Goal: Task Accomplishment & Management: Complete application form

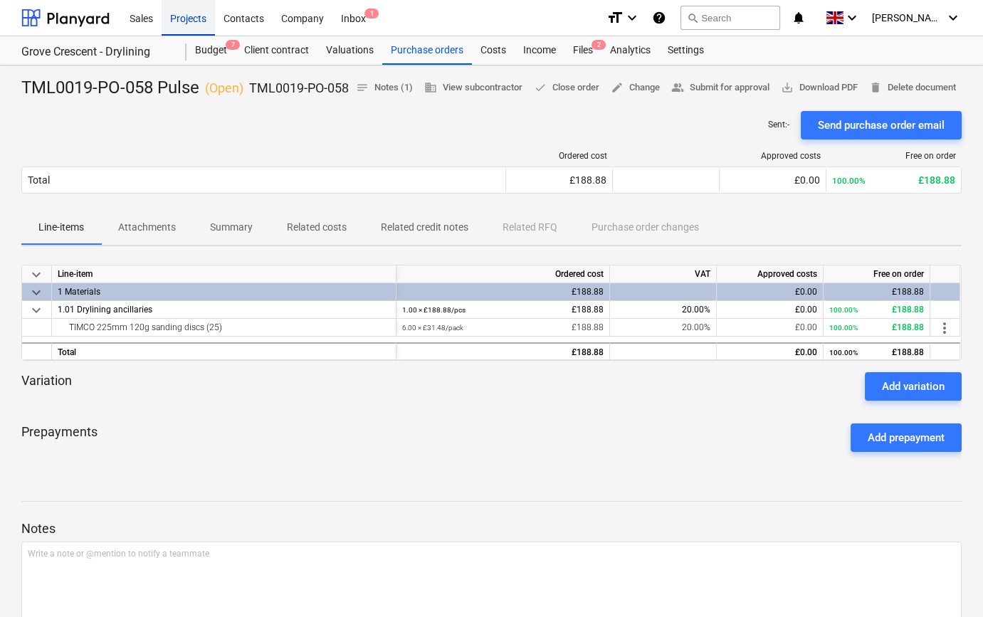
click at [187, 20] on div "Projects" at bounding box center [188, 17] width 53 height 36
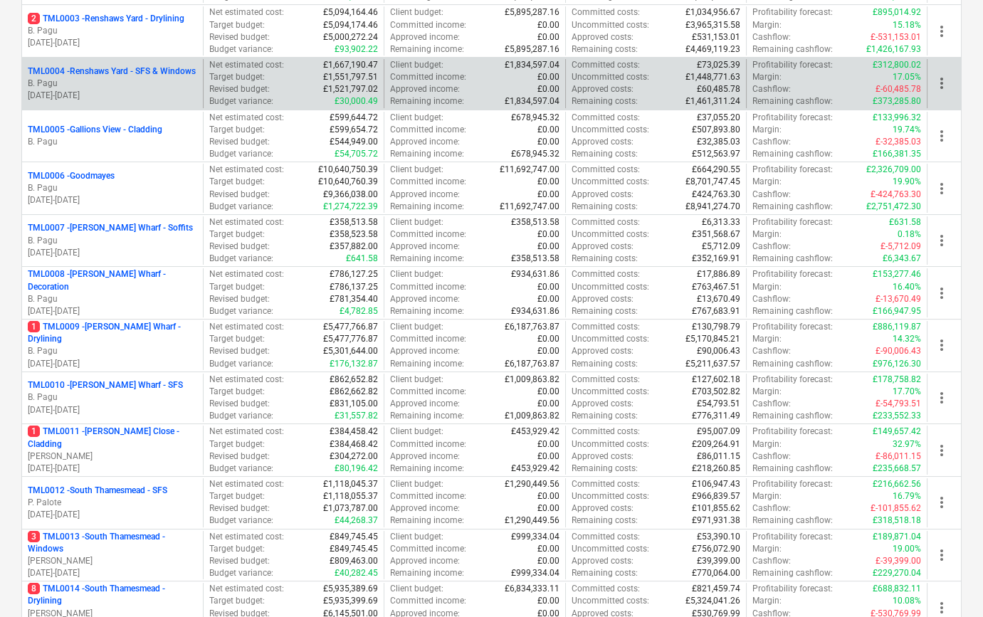
scroll to position [517, 0]
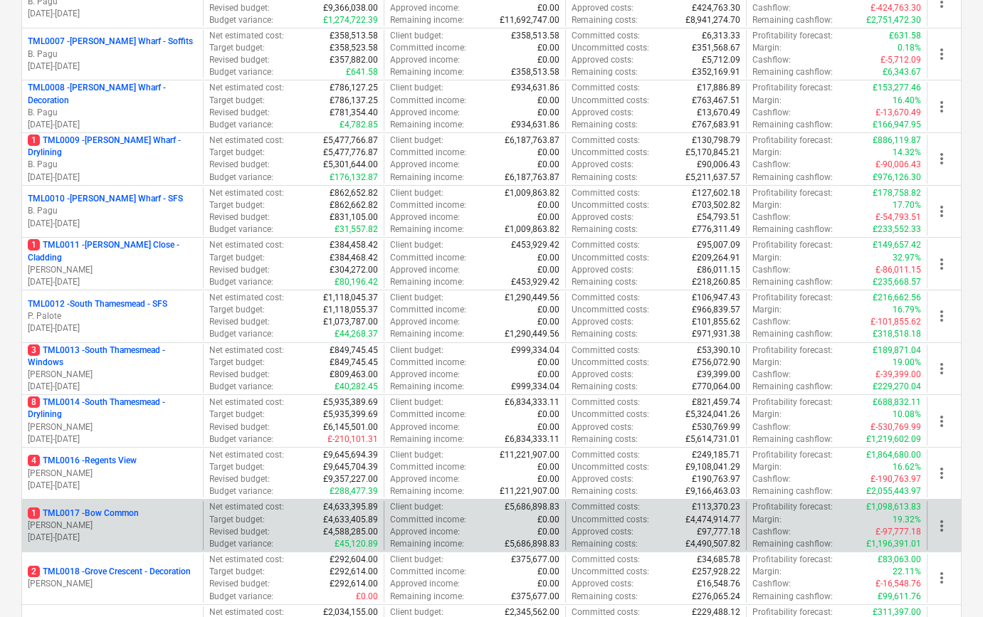
click at [125, 522] on p "[PERSON_NAME]" at bounding box center [112, 526] width 169 height 12
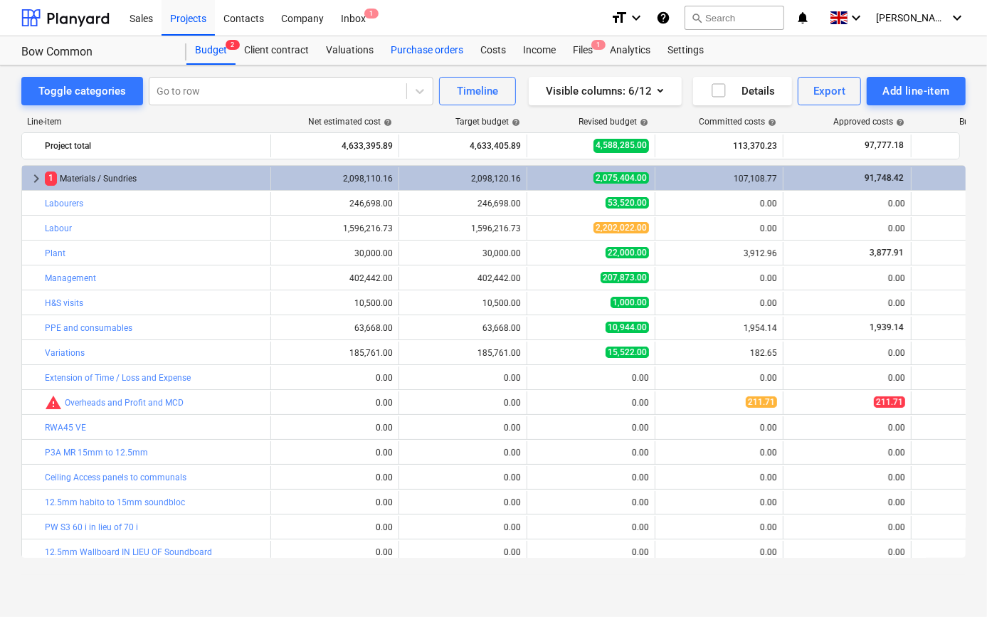
click at [420, 48] on div "Purchase orders" at bounding box center [427, 50] width 90 height 28
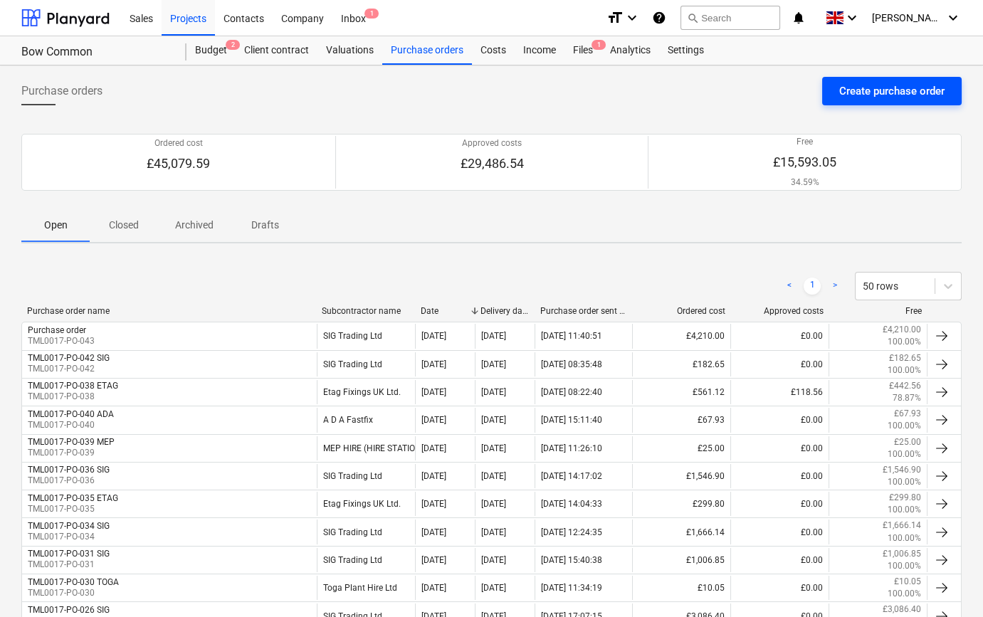
click at [886, 88] on div "Create purchase order" at bounding box center [891, 91] width 105 height 19
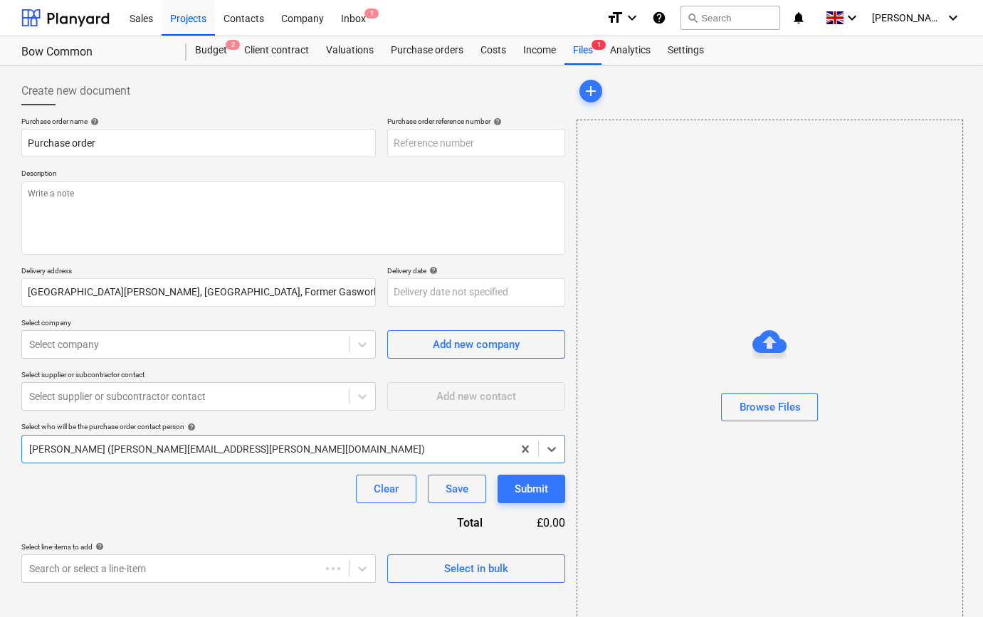
type textarea "x"
type input "TML0017-PO-044"
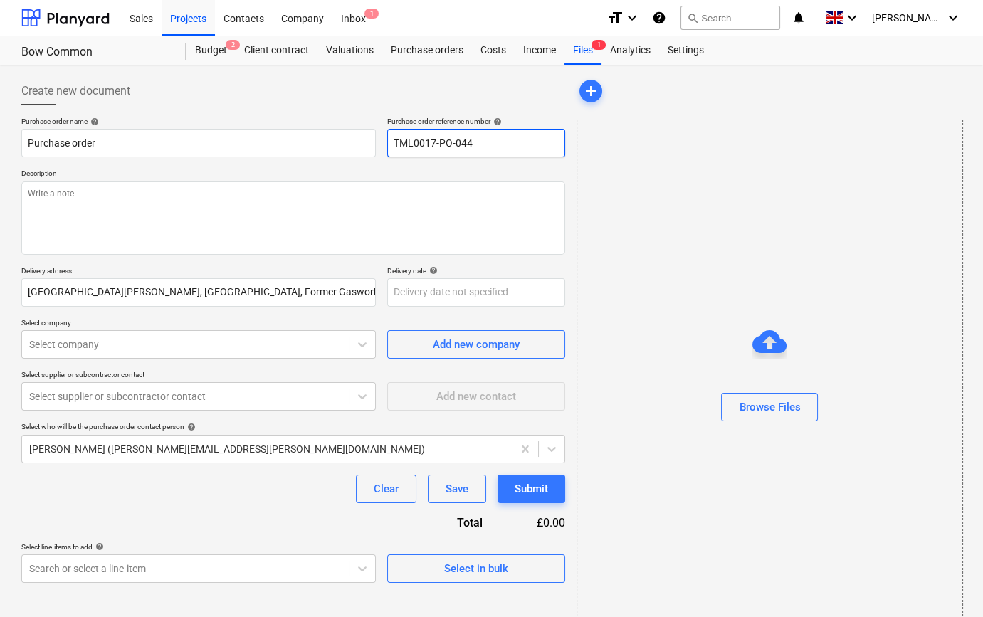
drag, startPoint x: 460, startPoint y: 142, endPoint x: 396, endPoint y: 141, distance: 64.1
click at [396, 141] on input "TML0017-PO-044" at bounding box center [476, 143] width 178 height 28
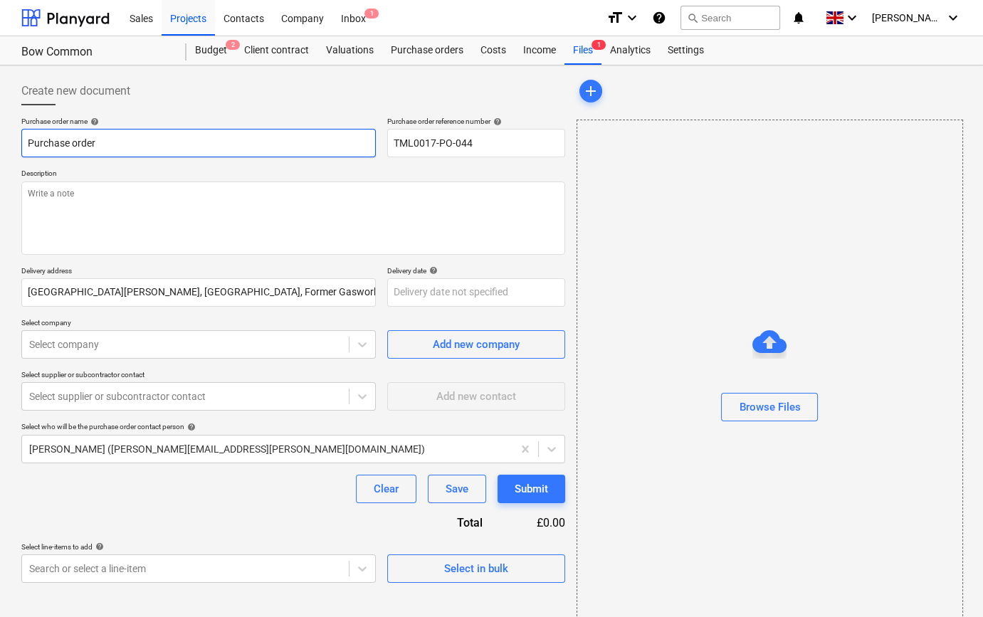
drag, startPoint x: 109, startPoint y: 146, endPoint x: 5, endPoint y: 141, distance: 104.0
click at [5, 141] on div "Create new document Purchase order name help Purchase order Purchase order refe…" at bounding box center [491, 357] width 983 height 584
type textarea "x"
paste input "TML0017-PO-044"
type textarea "x"
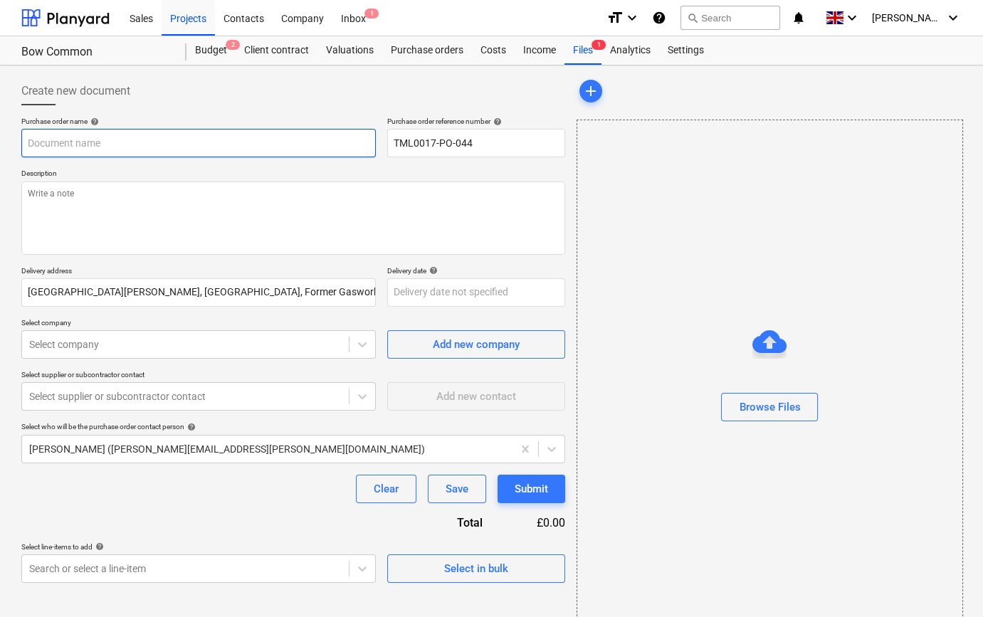
type input "TML0017-PO-044"
type textarea "x"
type input "TML0017-PO-044"
type textarea "x"
type input "TML0017-PO-044 E"
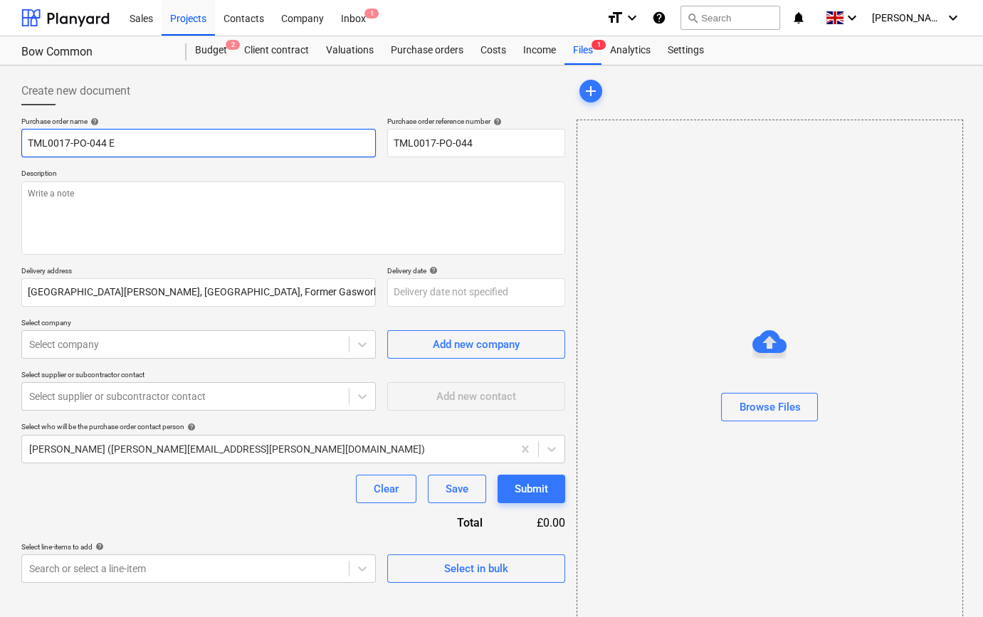
type textarea "x"
type input "TML0017-PO-044 ET"
type textarea "x"
type input "TML0017-PO-044 ETA"
type textarea "x"
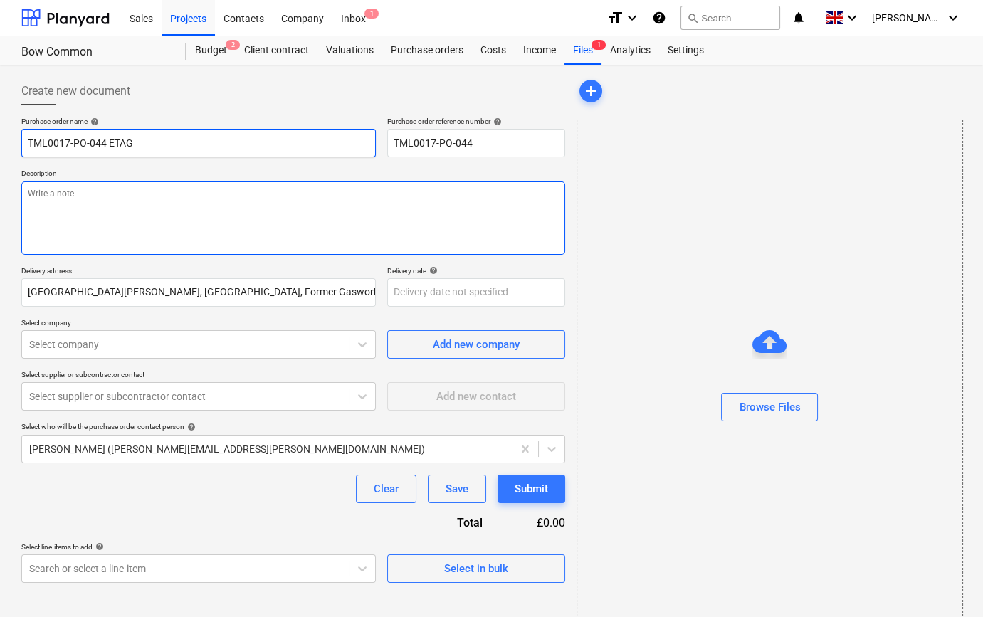
type input "TML0017-PO-044 ETAG"
click at [33, 222] on textarea at bounding box center [293, 217] width 544 height 73
type textarea "x"
type textarea "S"
type textarea "x"
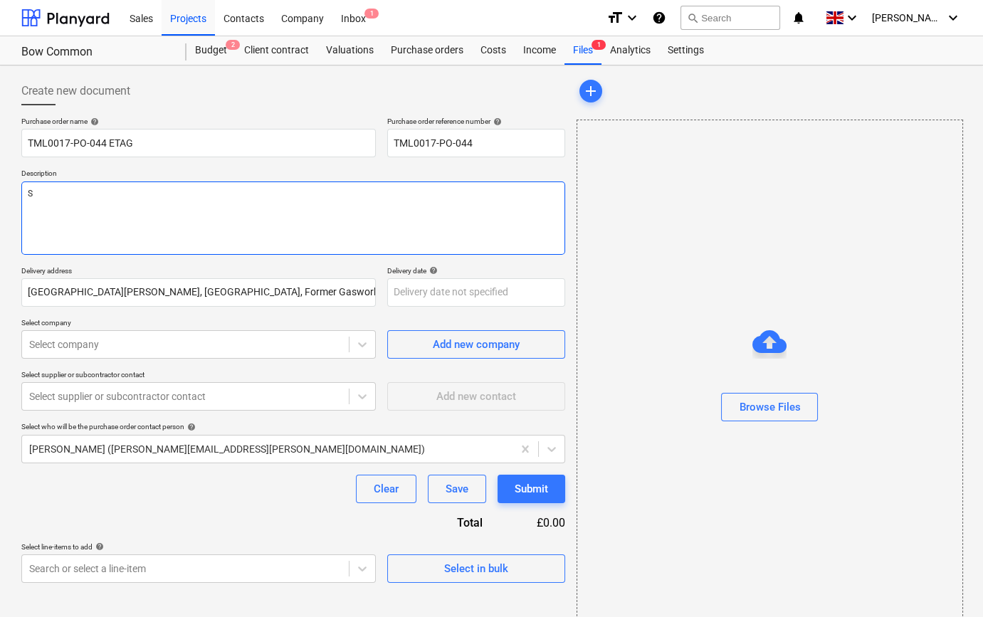
type textarea "Si"
type textarea "x"
type textarea "Sit"
type textarea "x"
type textarea "Site"
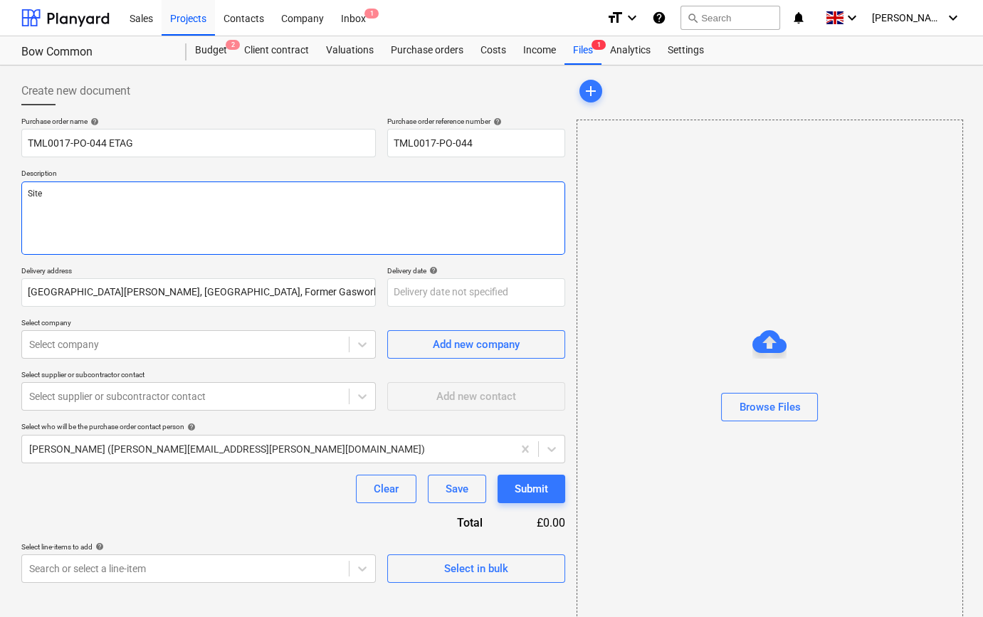
type textarea "x"
type textarea "Site"
type textarea "x"
type textarea "Site c"
type textarea "x"
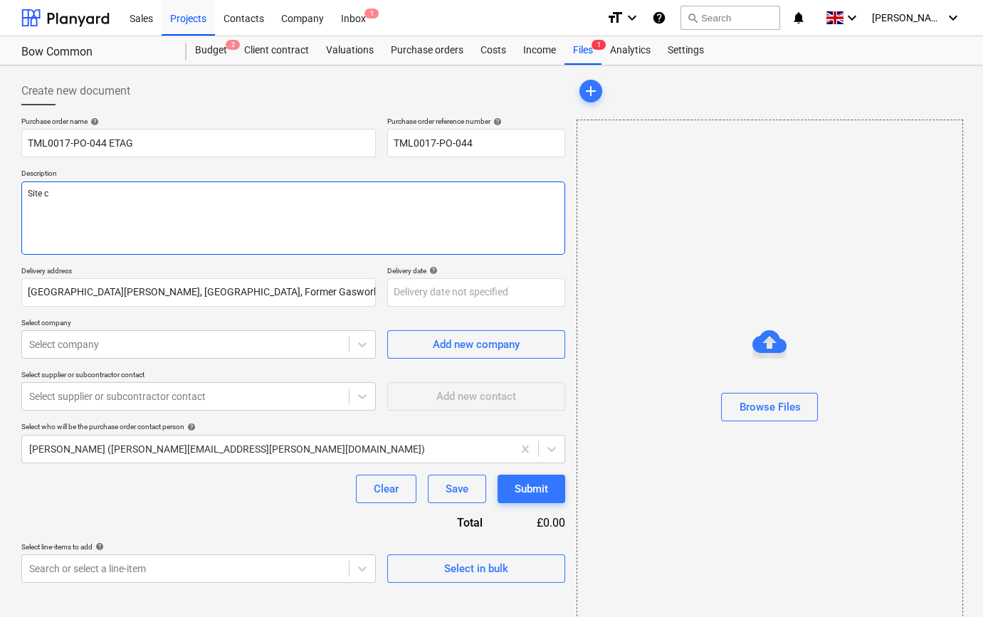
type textarea "Site co"
type textarea "x"
type textarea "Site con"
type textarea "x"
type textarea "Site cont"
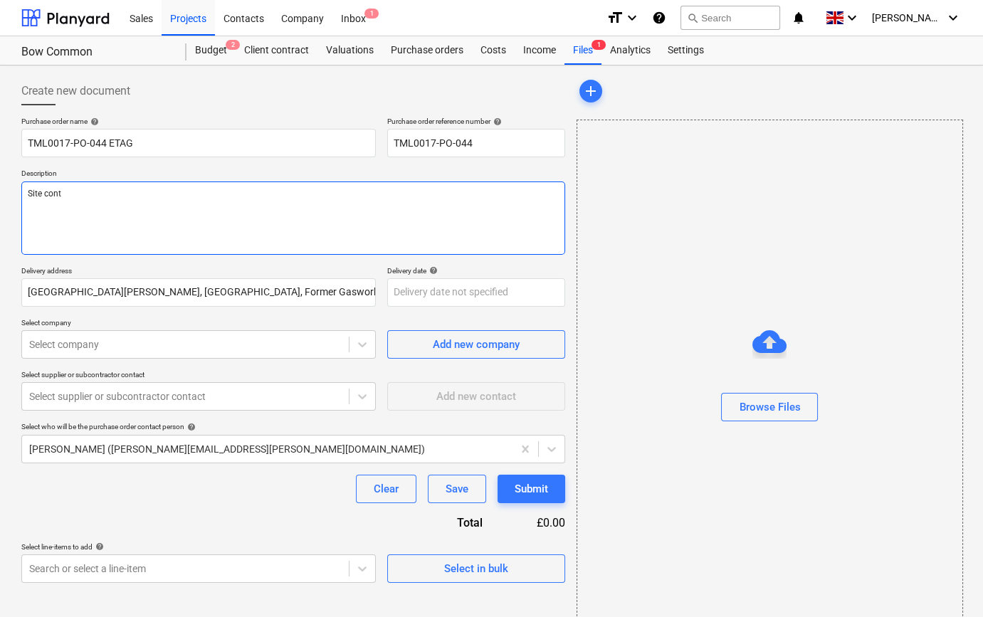
type textarea "x"
type textarea "Site conta"
type textarea "x"
type textarea "Site contac"
type textarea "x"
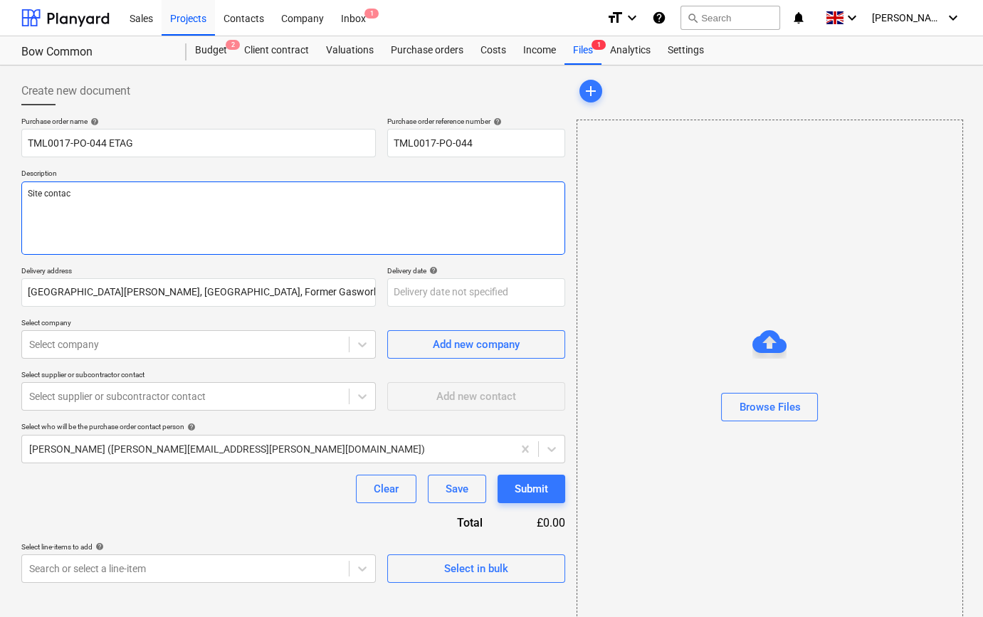
type textarea "Site contact"
type textarea "x"
type textarea "Site contact"
type textarea "x"
type textarea "Site contact T"
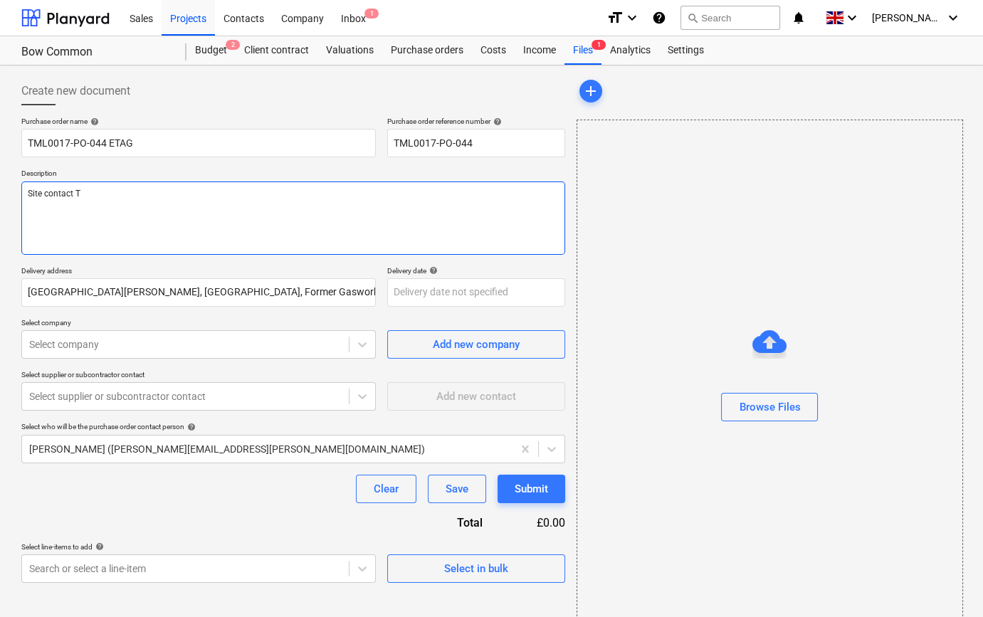
type textarea "x"
type textarea "Site contact Te"
type textarea "x"
type textarea "Site contact [PERSON_NAME]"
type textarea "x"
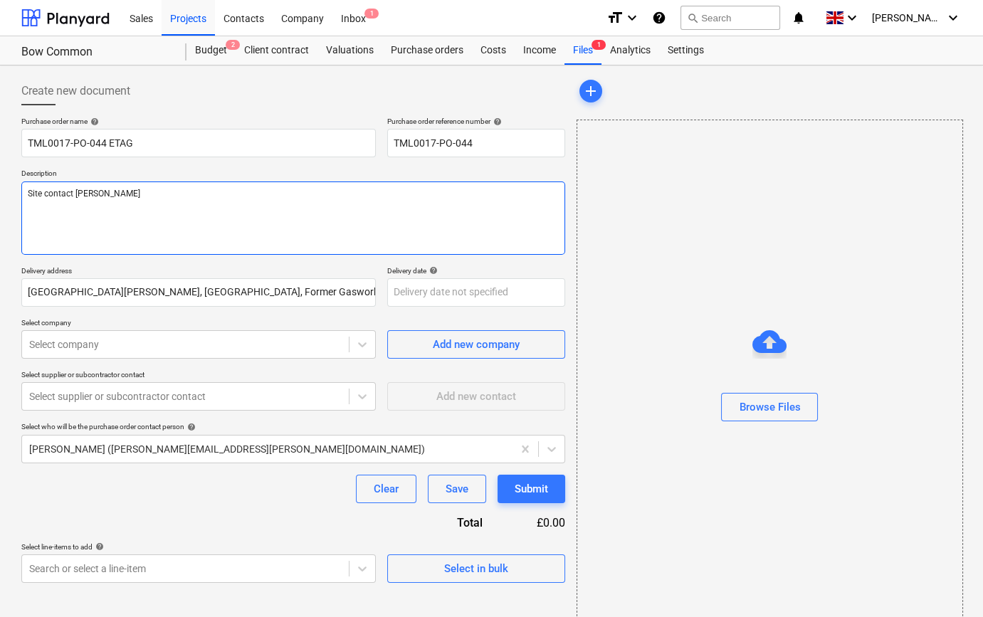
type textarea "Site contact [PERSON_NAME]"
type textarea "x"
type textarea "Site contact [PERSON_NAME]"
type textarea "x"
type textarea "Site contact [PERSON_NAME]"
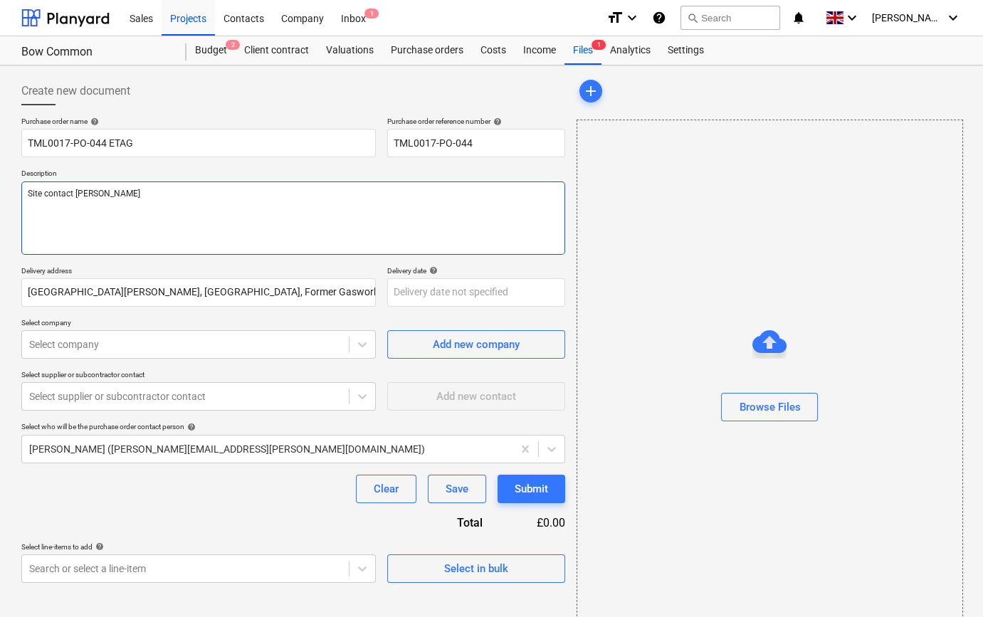
type textarea "x"
type textarea "Site contact Teddy 0"
type textarea "x"
type textarea "Site contact Teddy 07"
type textarea "x"
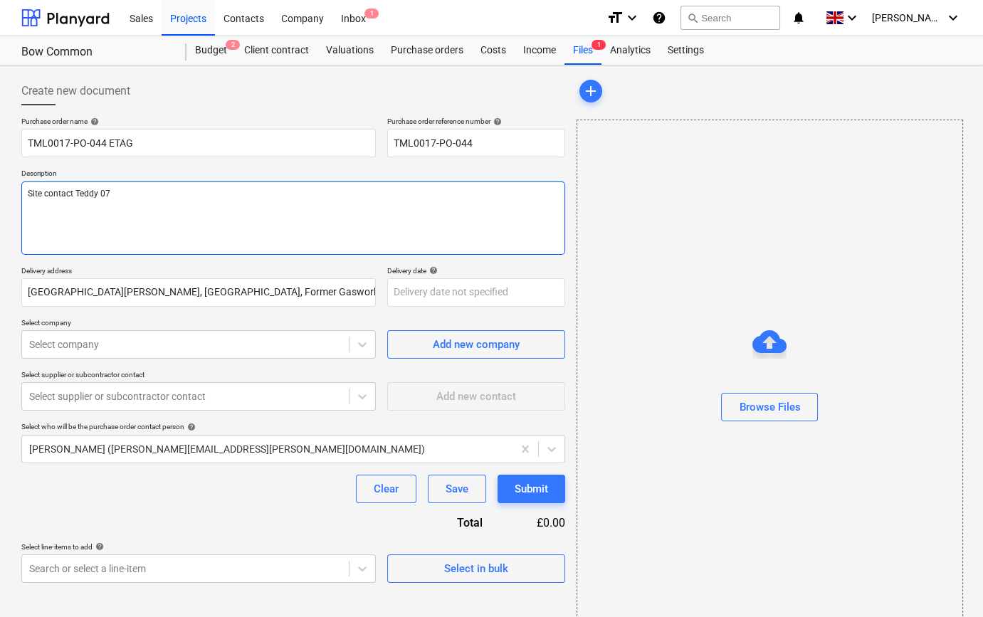
type textarea "Site contact Teddy 073"
type textarea "x"
type textarea "Site contact [PERSON_NAME] 0735"
type textarea "x"
type textarea "Site contact Teddy 07359"
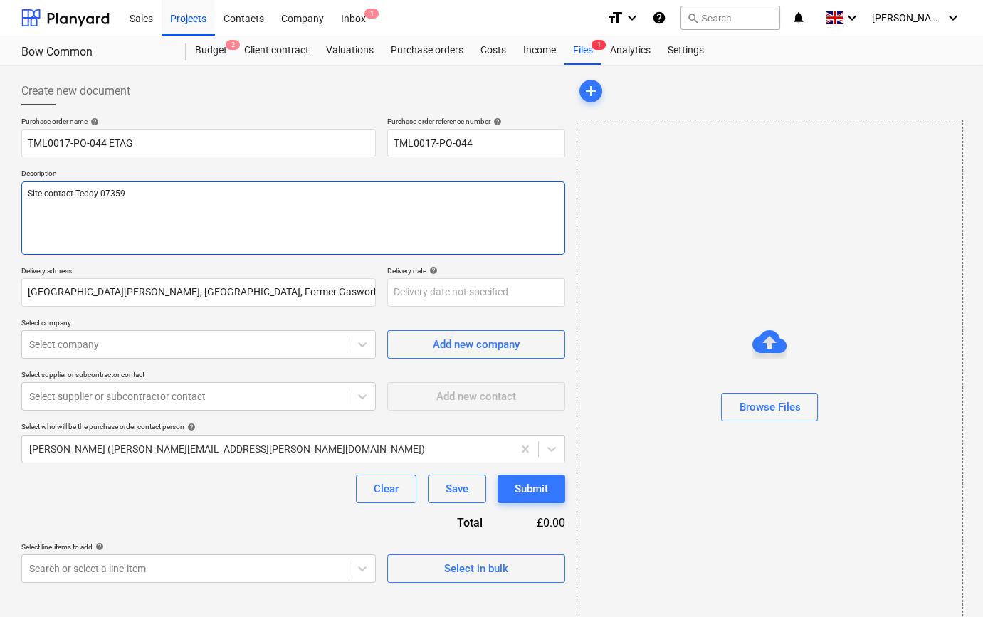
type textarea "x"
type textarea "Site contact Teddy 07359"
type textarea "x"
type textarea "Site contact [PERSON_NAME] 07359 9"
type textarea "x"
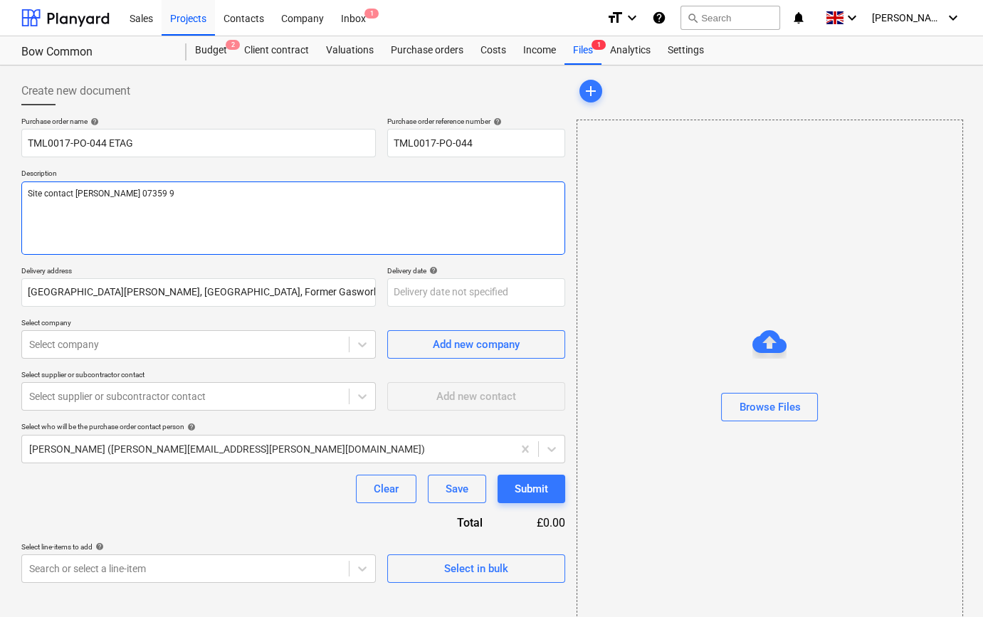
type textarea "Site contact [PERSON_NAME] [PHONE_NUMBER]"
type textarea "x"
type textarea "Site contact Teddy [PHONE_NUMBER]"
type textarea "x"
type textarea "Site contact [PERSON_NAME] [PHONE_NUMBER]"
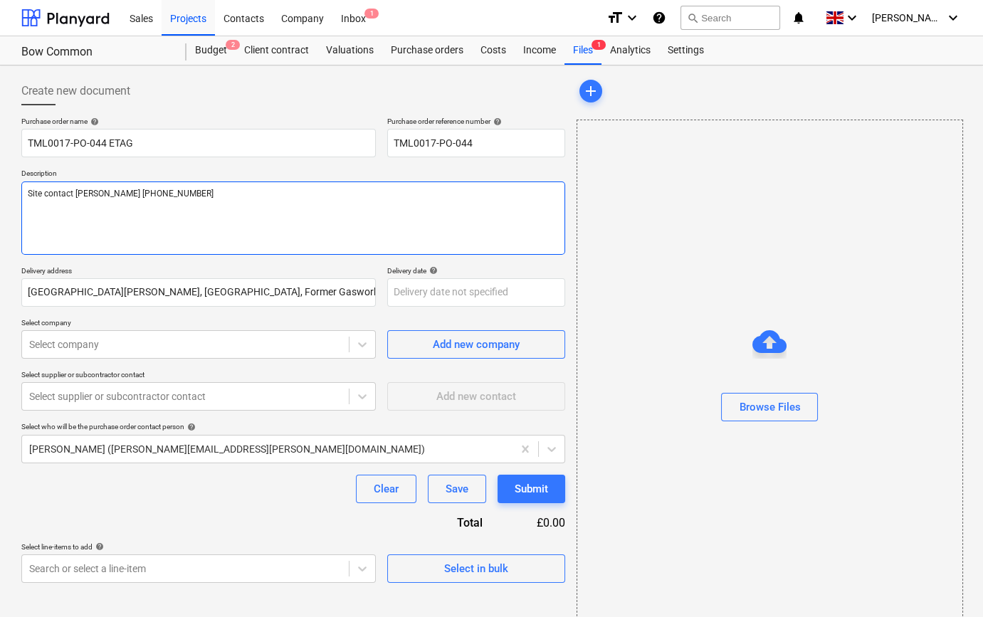
type textarea "x"
type textarea "Site contact [PERSON_NAME] [PHONE_NUMBER]"
type textarea "x"
type textarea "Site contact [PERSON_NAME] [PHONE_NUMBER]"
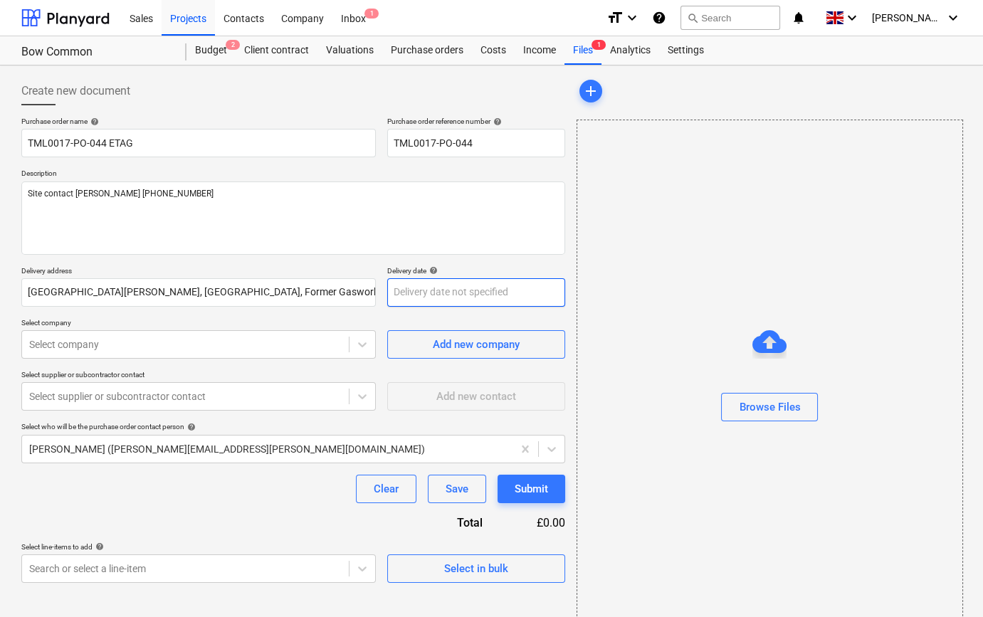
click at [414, 297] on body "Sales Projects Contacts Company Inbox 1 format_size keyboard_arrow_down help se…" at bounding box center [491, 308] width 983 height 617
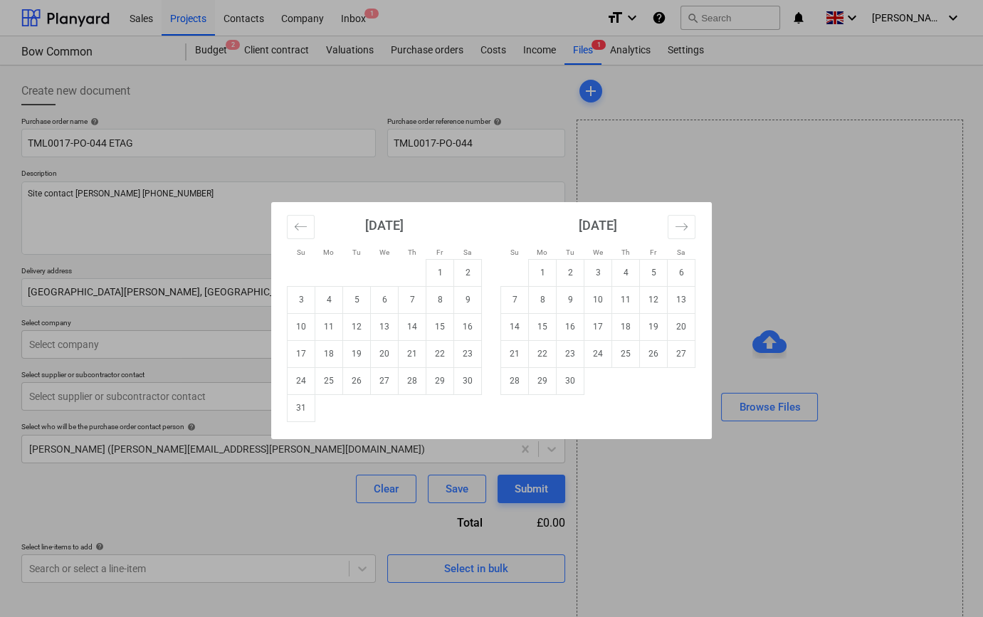
click at [416, 320] on td "14" at bounding box center [413, 326] width 28 height 27
type textarea "x"
type input "[DATE]"
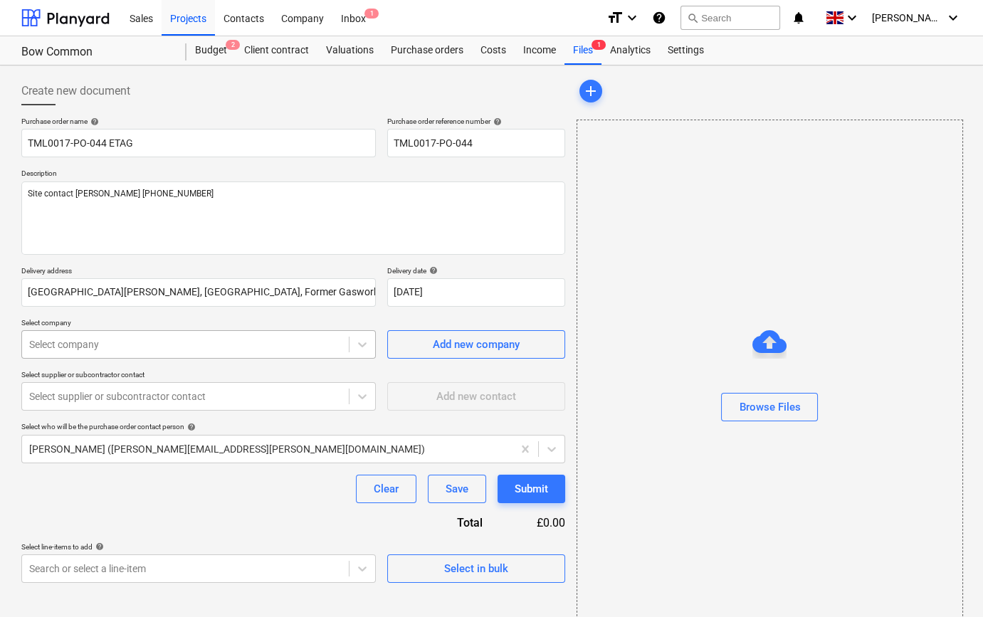
click at [122, 344] on div at bounding box center [185, 344] width 312 height 14
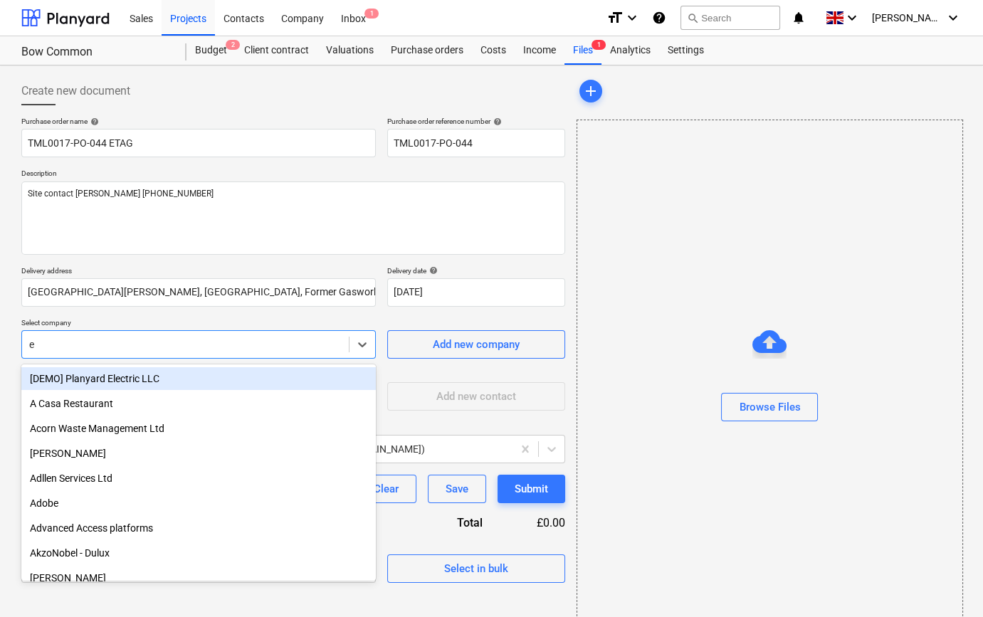
type input "et"
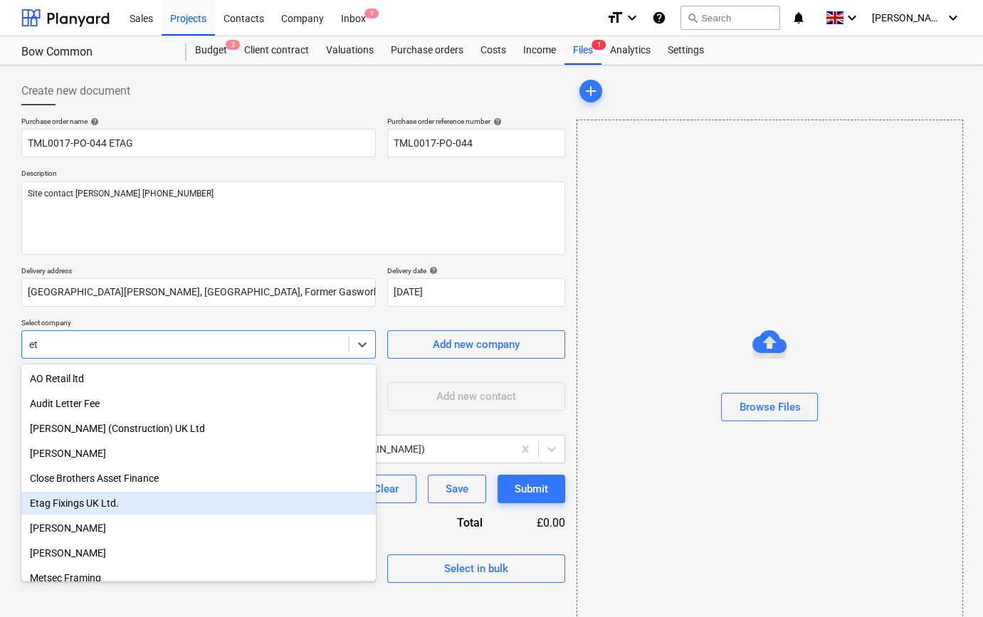
click at [51, 501] on div "Etag Fixings UK Ltd." at bounding box center [198, 503] width 354 height 23
type textarea "x"
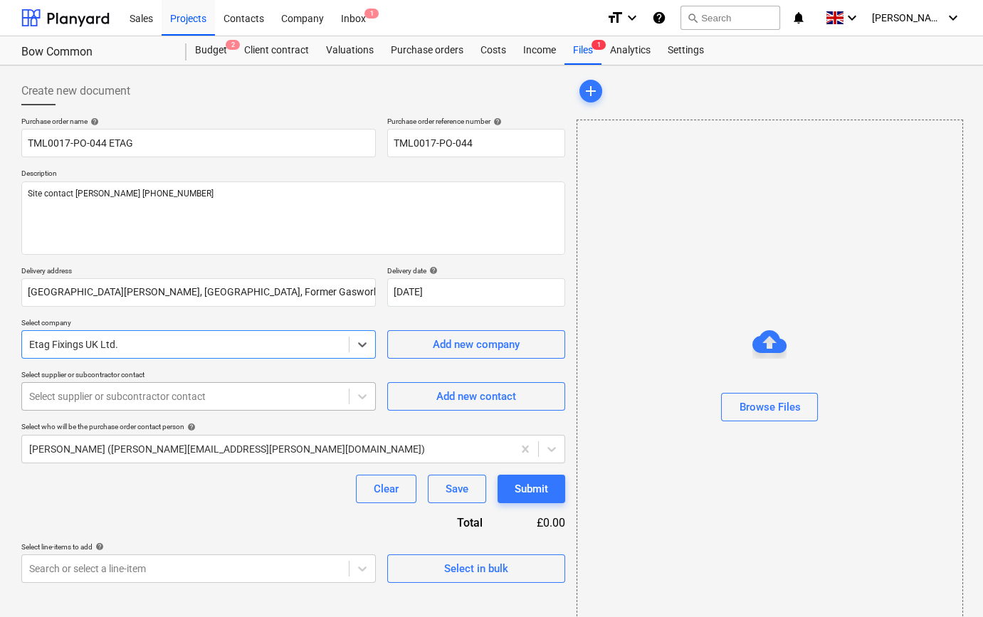
click at [80, 402] on div at bounding box center [185, 396] width 312 height 14
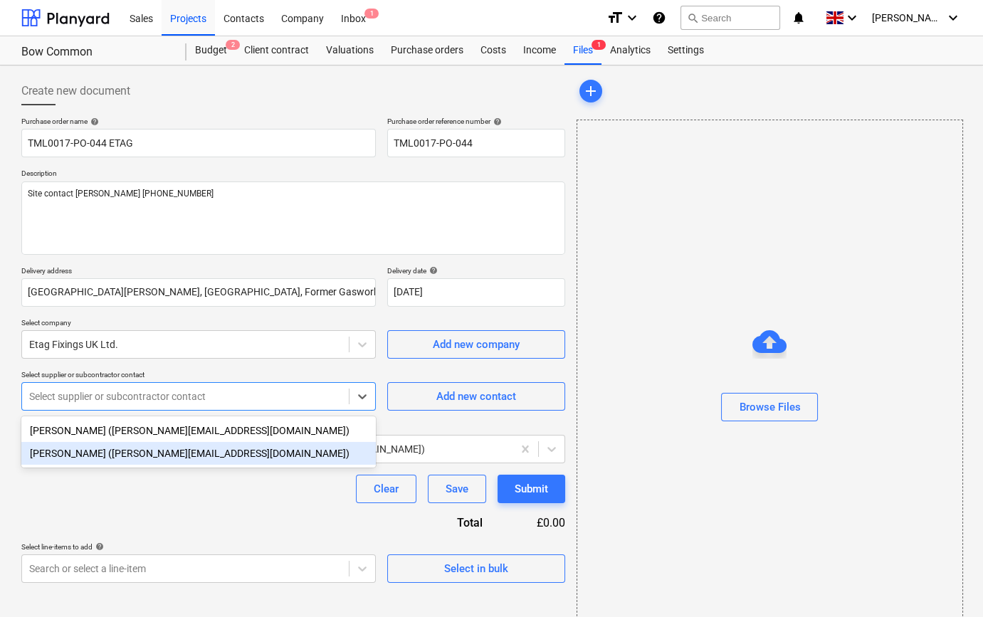
click at [88, 454] on div "[PERSON_NAME] ([PERSON_NAME][EMAIL_ADDRESS][DOMAIN_NAME])" at bounding box center [198, 453] width 354 height 23
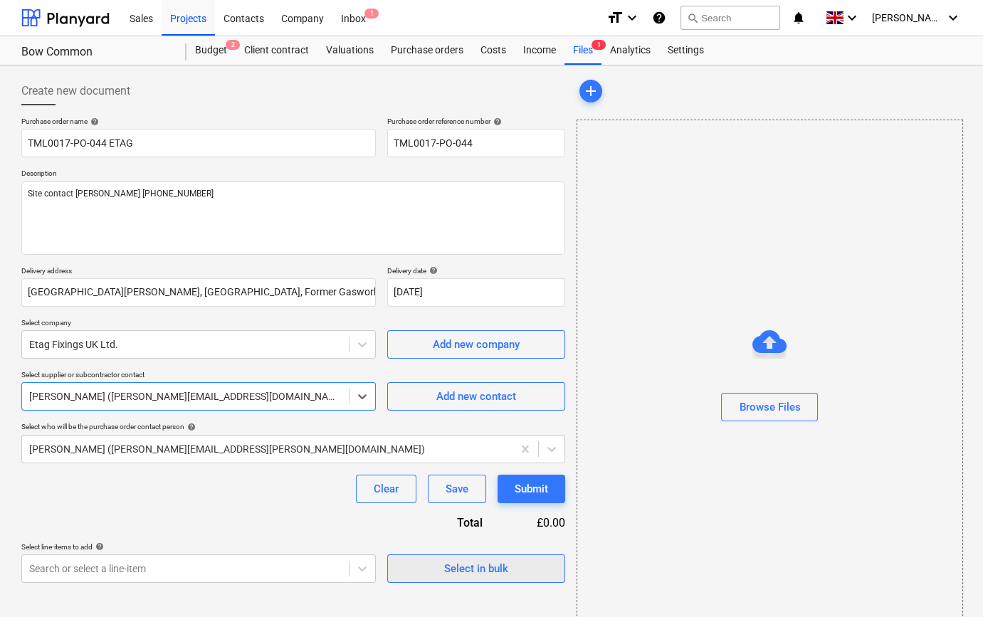
click at [448, 575] on div "Select in bulk" at bounding box center [476, 568] width 64 height 19
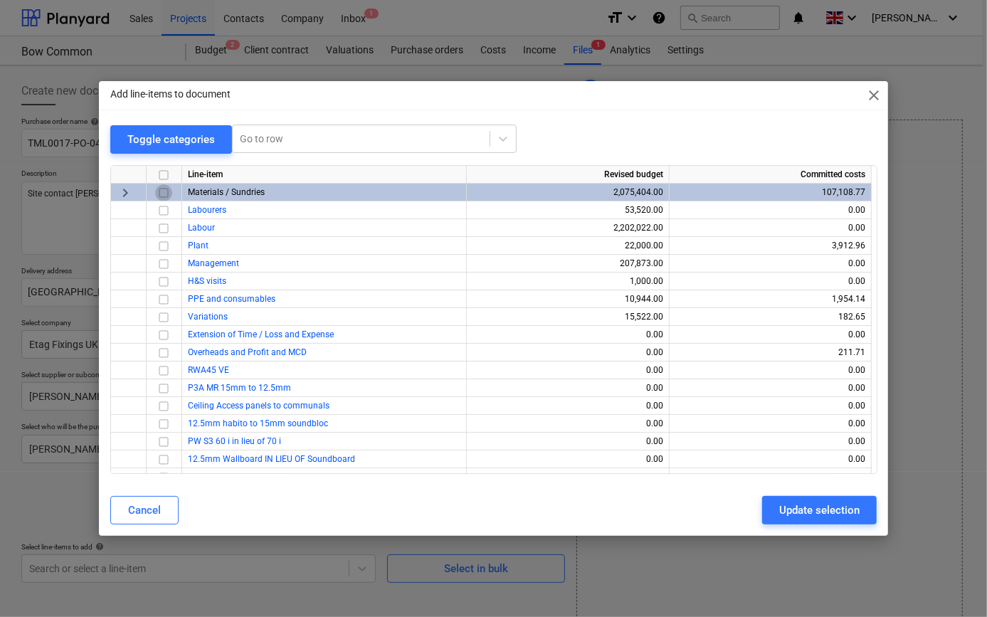
click at [164, 192] on input "checkbox" at bounding box center [163, 192] width 17 height 17
click at [806, 508] on div "Update selection" at bounding box center [819, 510] width 80 height 19
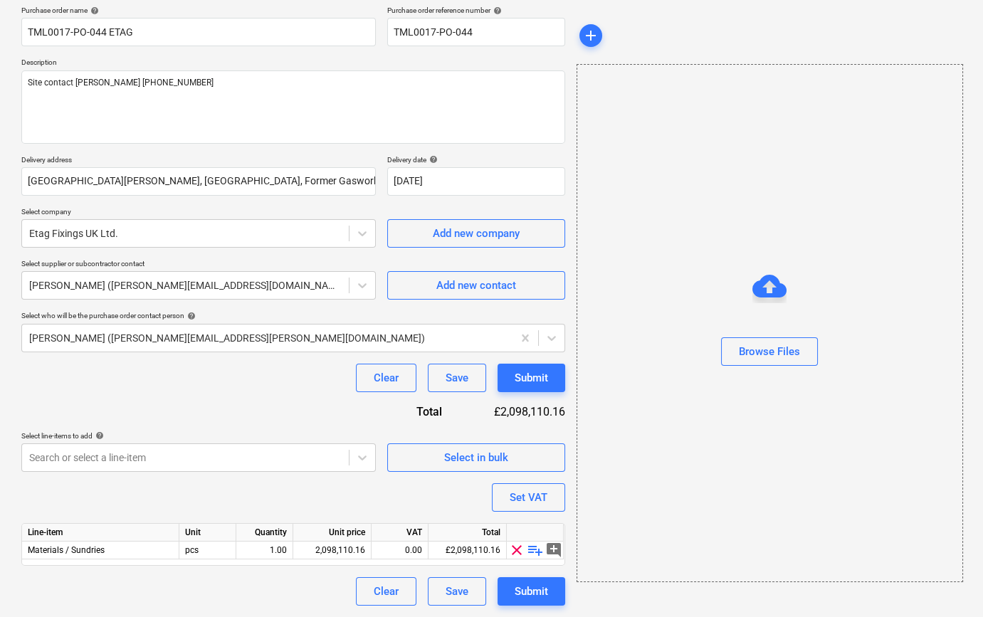
scroll to position [110, 0]
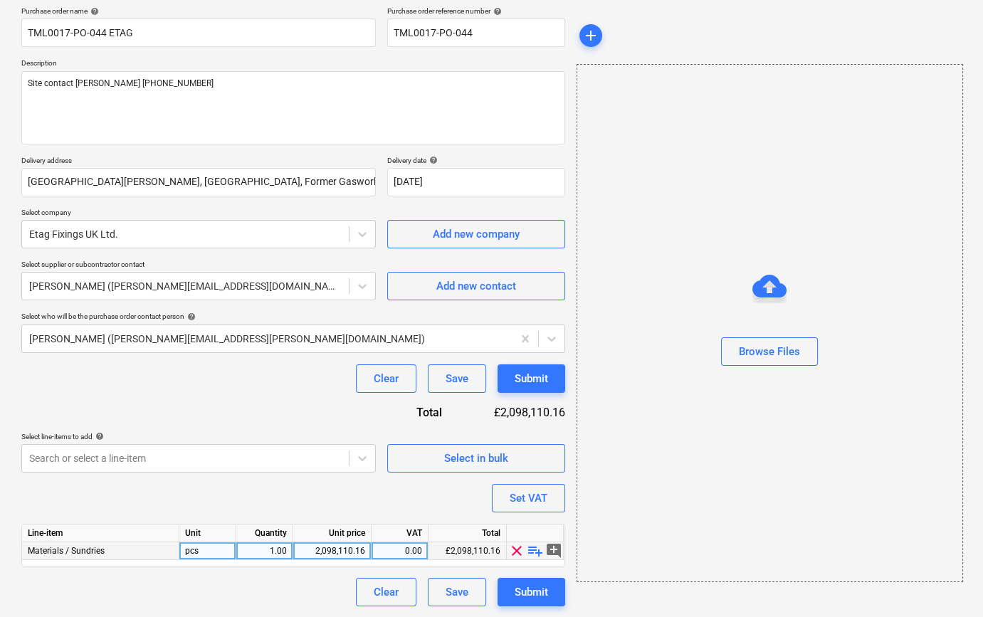
click at [530, 549] on span "playlist_add" at bounding box center [535, 550] width 17 height 17
type textarea "x"
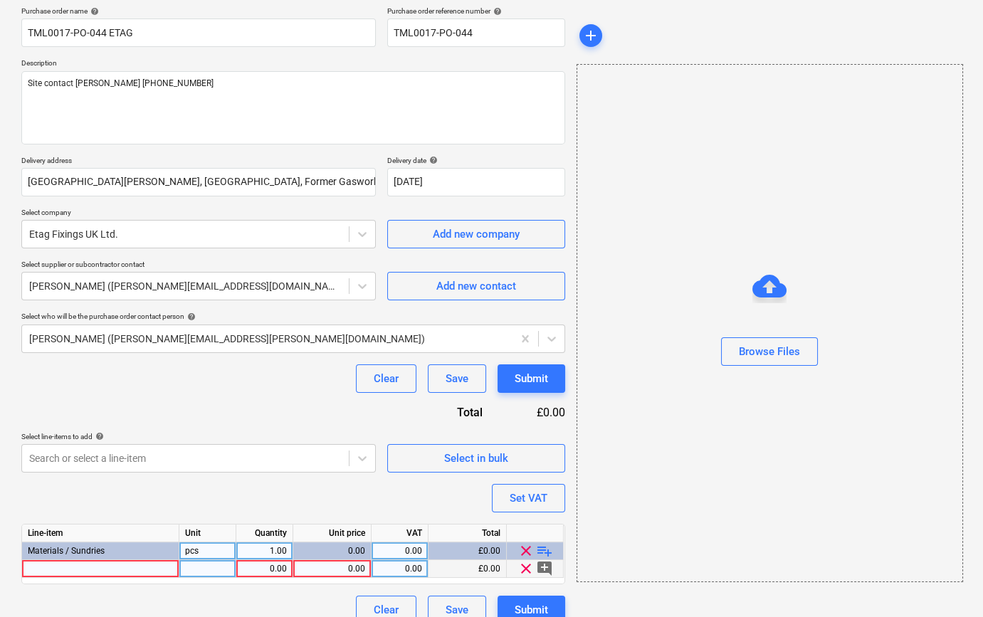
click at [47, 570] on div at bounding box center [100, 569] width 157 height 18
type input "BG 35mm drywall screws (1000"
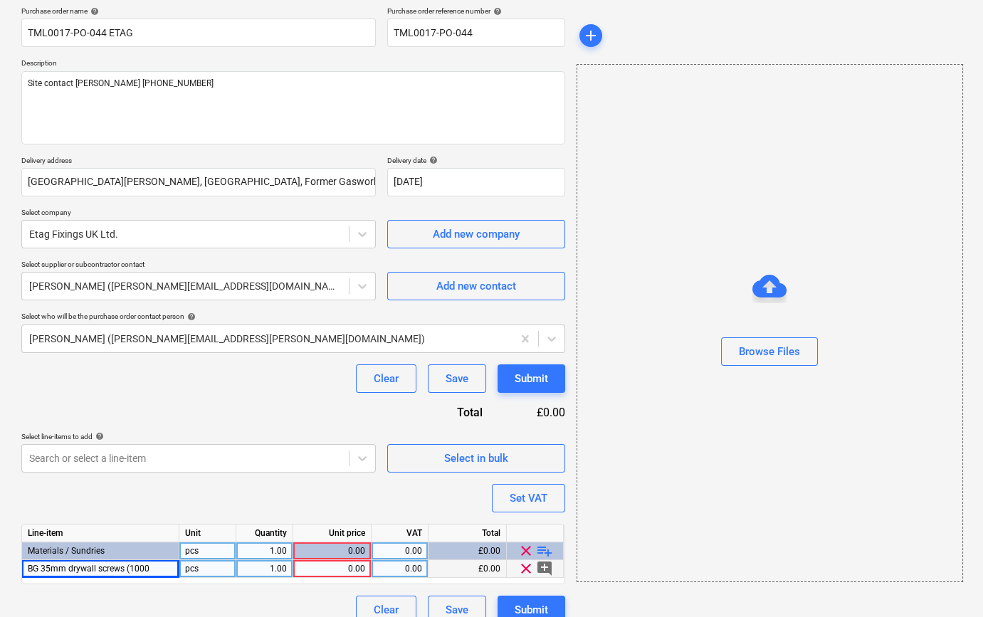
click at [154, 569] on div "BG 35mm drywall screws (1000" at bounding box center [100, 569] width 157 height 18
type textarea "x"
click at [169, 566] on input "BG 35mm drywall screws (1000" at bounding box center [100, 568] width 157 height 17
type input "BG 35mm drywall screws (1000)"
type textarea "x"
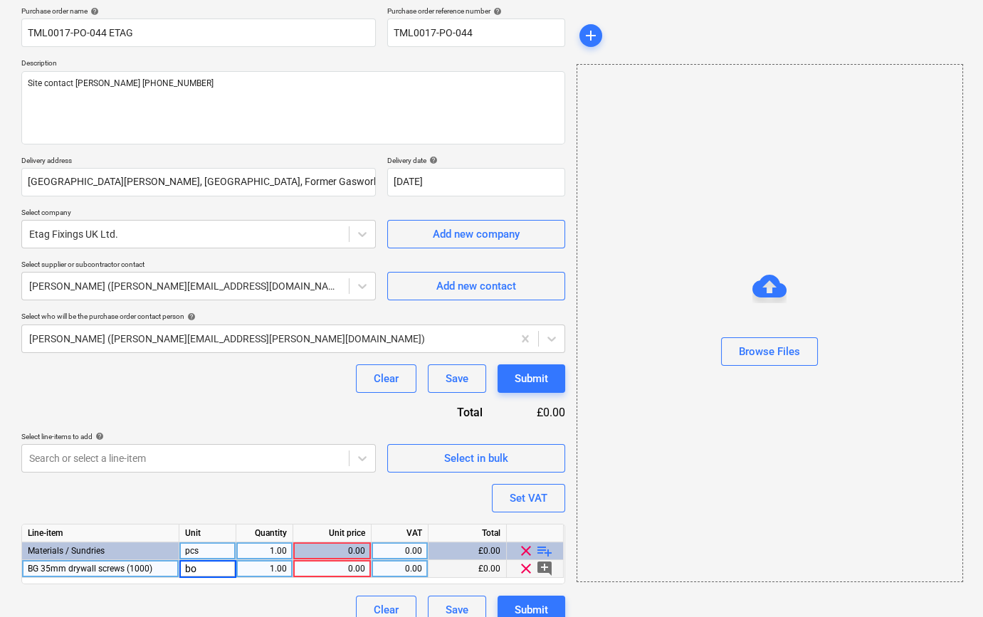
type input "box"
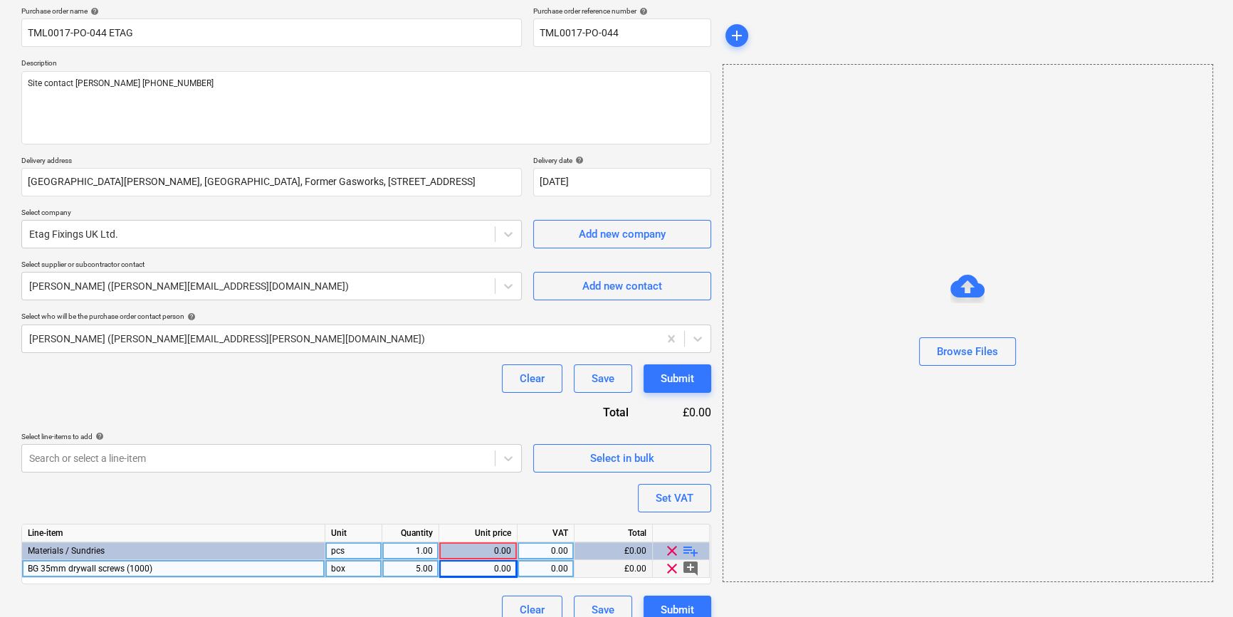
click at [477, 570] on div "0.00" at bounding box center [478, 569] width 66 height 18
type textarea "x"
type input "5.76"
type textarea "x"
type input "20"
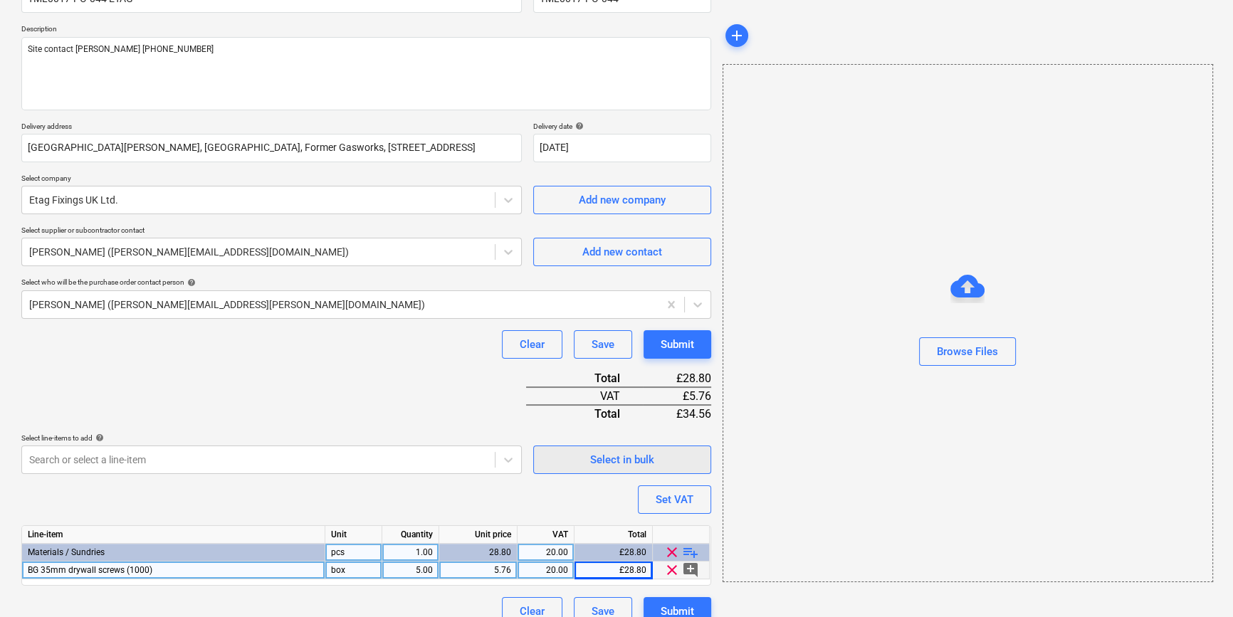
scroll to position [164, 0]
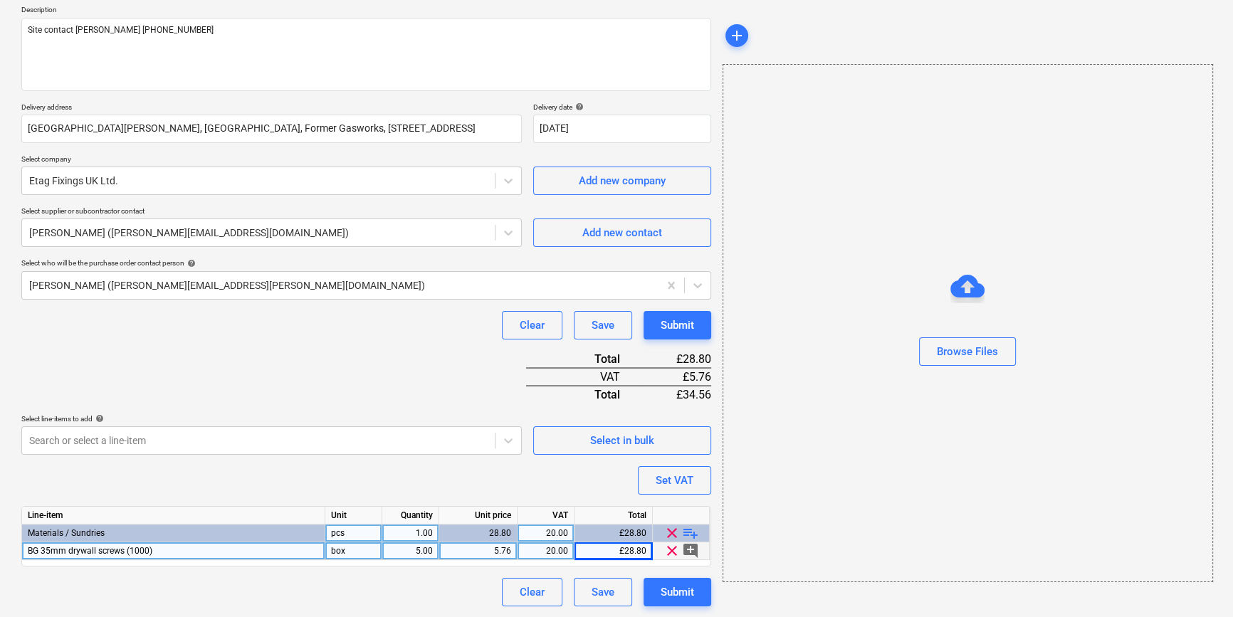
click at [28, 549] on span "BG 35mm drywall screws (1000)" at bounding box center [90, 551] width 125 height 10
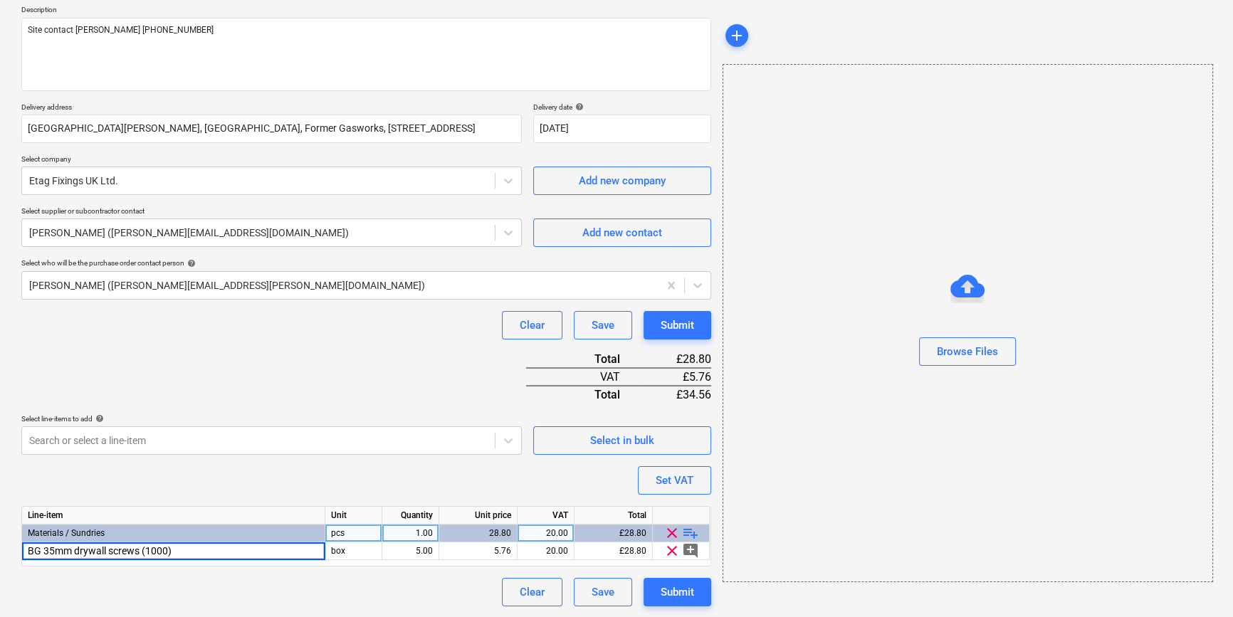
click at [691, 530] on span "playlist_add" at bounding box center [690, 533] width 17 height 17
type textarea "x"
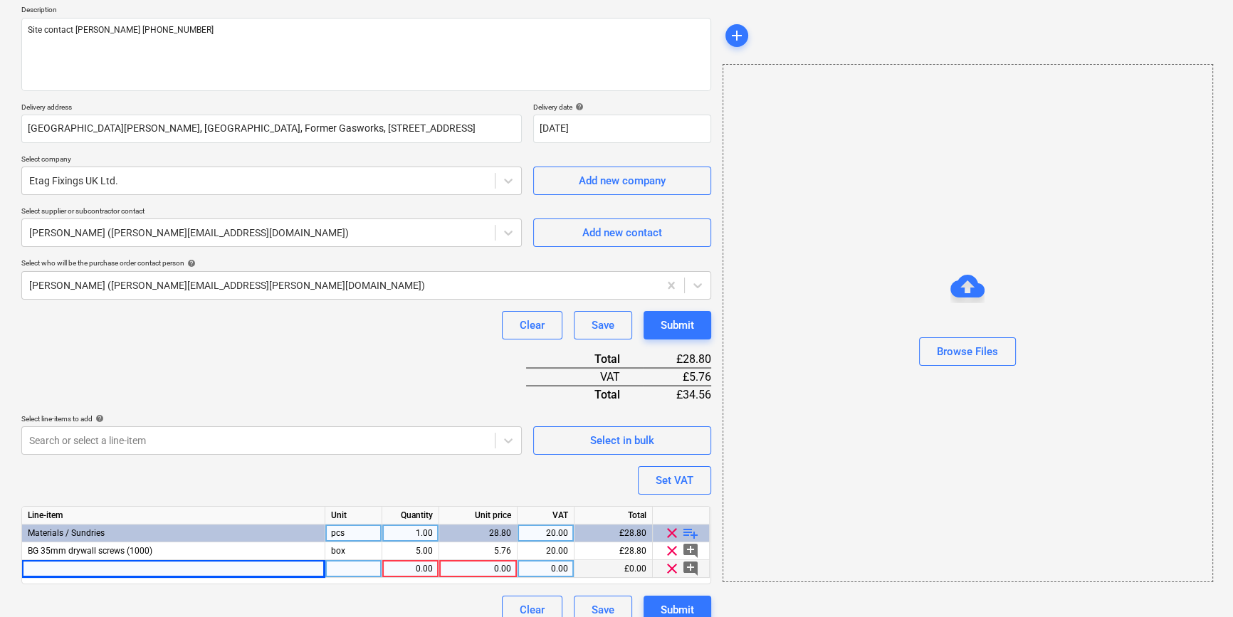
click at [56, 571] on div at bounding box center [173, 569] width 303 height 18
click at [44, 568] on input "BG 35mm drywall screws (1000)" at bounding box center [173, 568] width 302 height 17
type input "BG 45mm drywall screws (1000)"
type textarea "x"
click at [347, 565] on div at bounding box center [353, 569] width 57 height 18
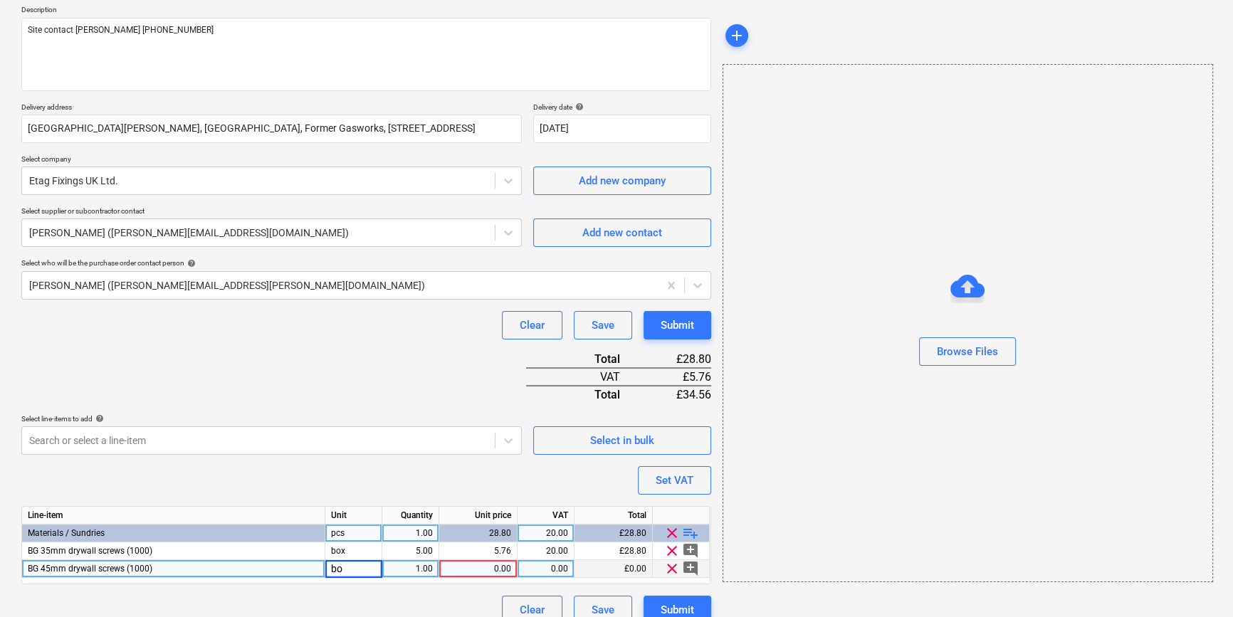
type input "box"
type textarea "x"
type input "7.44"
type textarea "x"
type input "20"
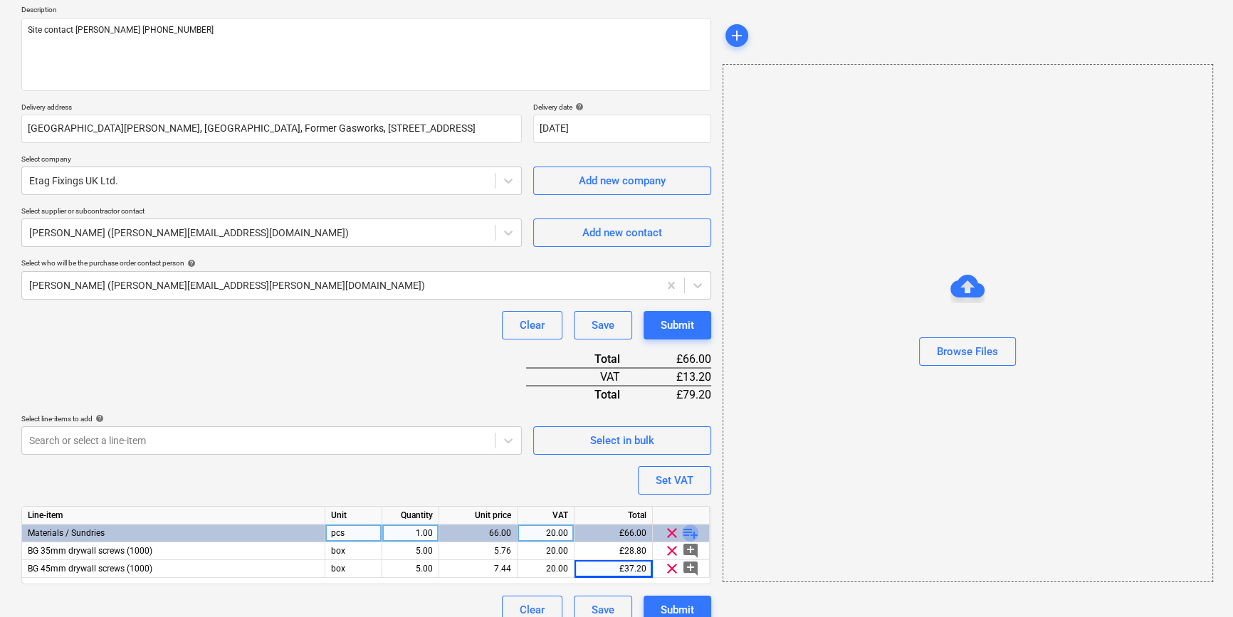
click at [687, 530] on span "playlist_add" at bounding box center [690, 533] width 17 height 17
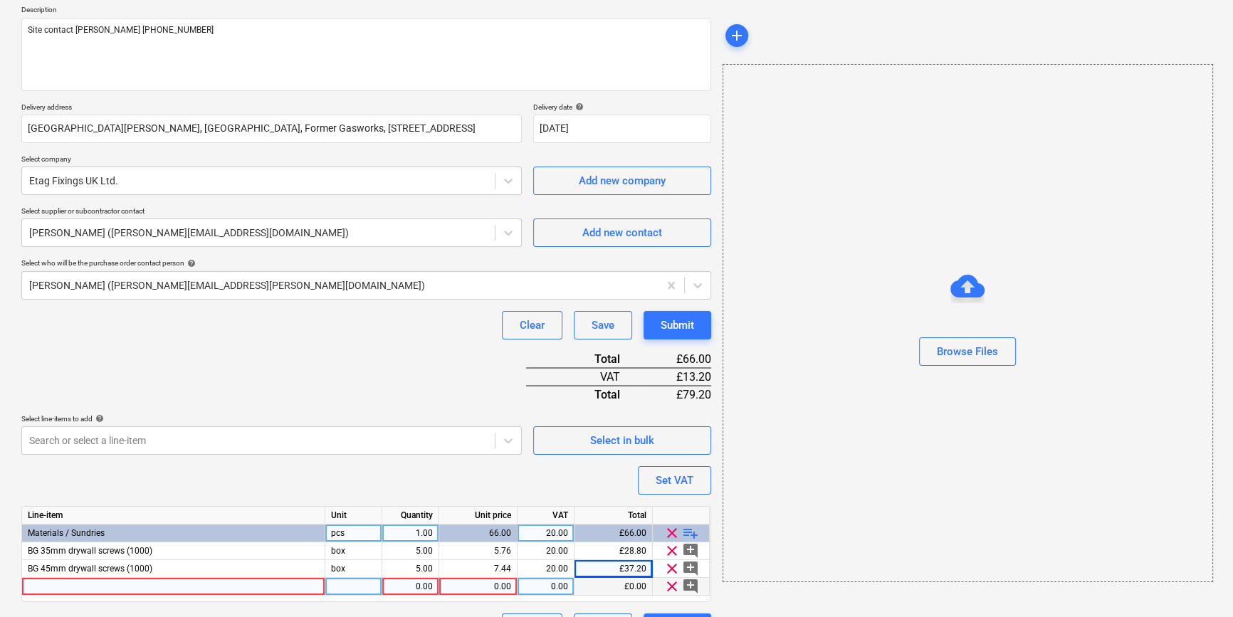
type textarea "x"
click at [49, 584] on div at bounding box center [173, 587] width 303 height 18
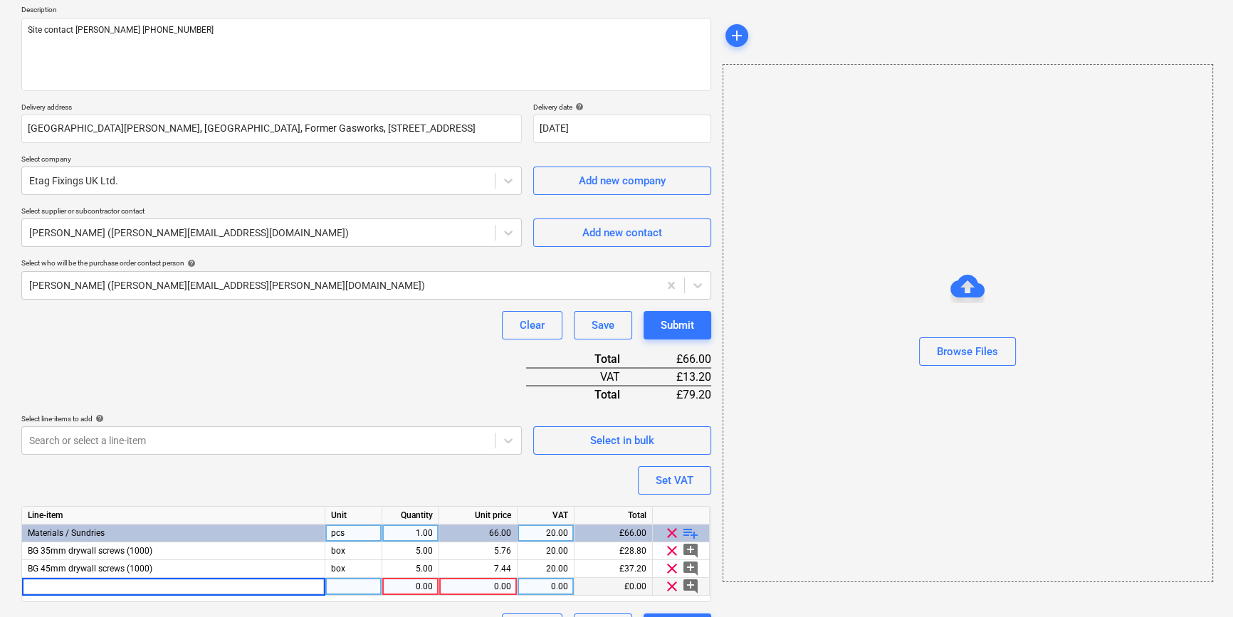
type input "Scrim Tape 2inx90m (Grade 1)"
type textarea "x"
type input "roll"
type textarea "x"
type input "2."
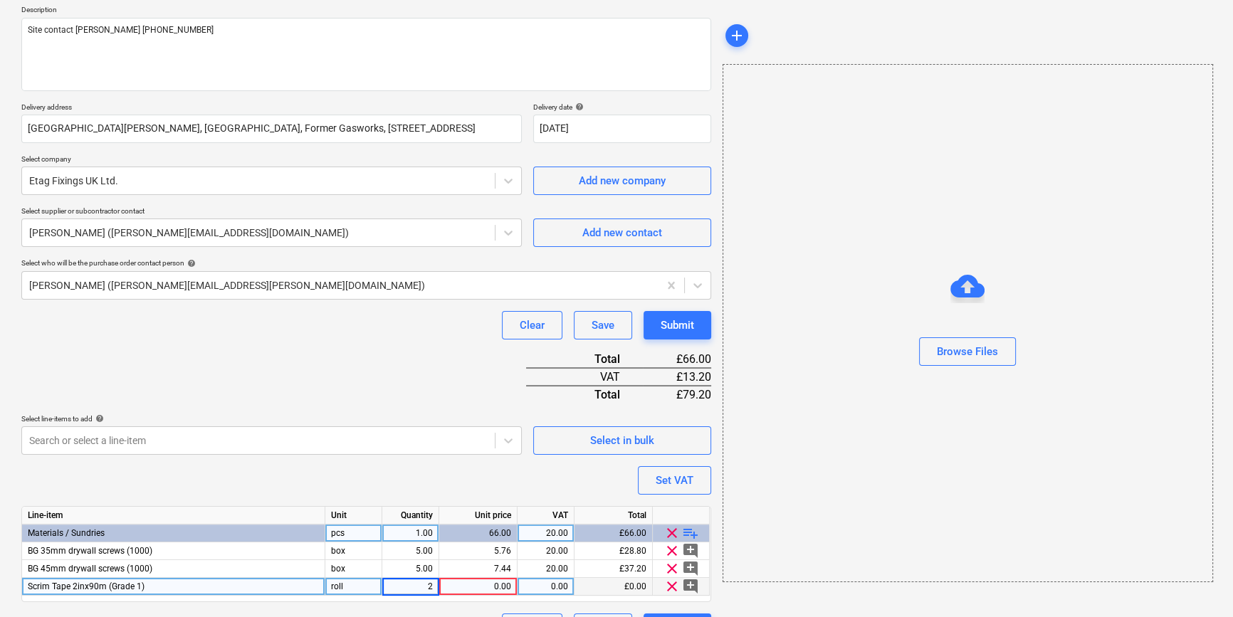
type input "24"
type textarea "x"
type input "2.47"
type textarea "x"
type input "20"
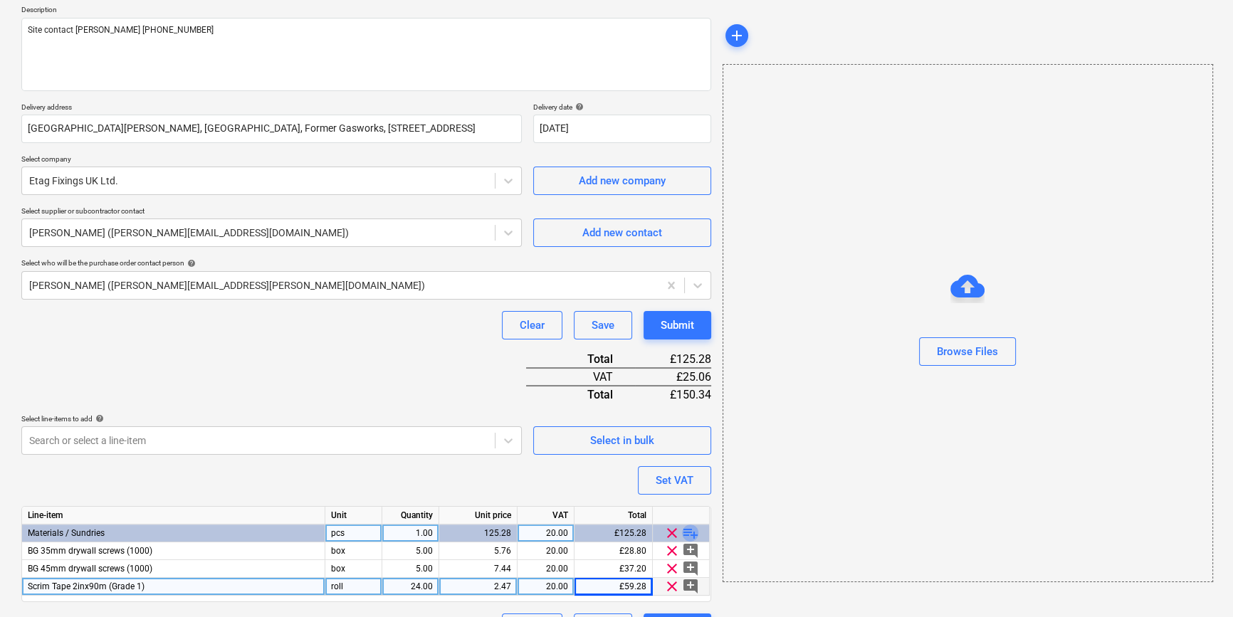
click at [692, 530] on span "playlist_add" at bounding box center [690, 533] width 17 height 17
type textarea "x"
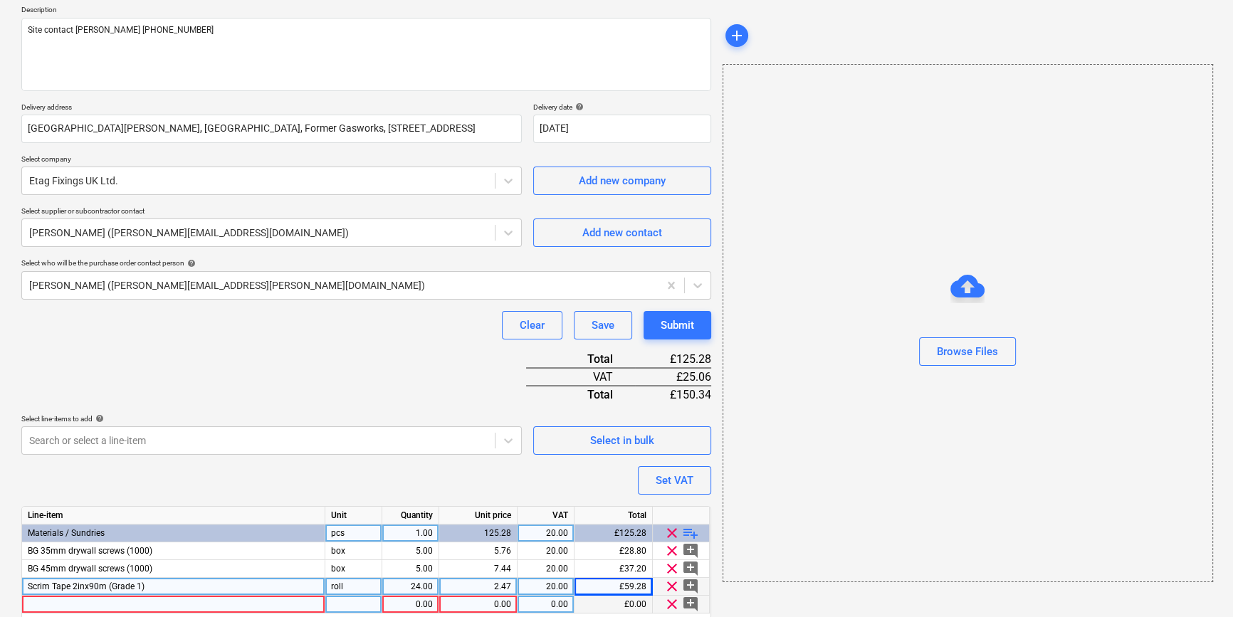
click at [61, 606] on div at bounding box center [173, 605] width 303 height 18
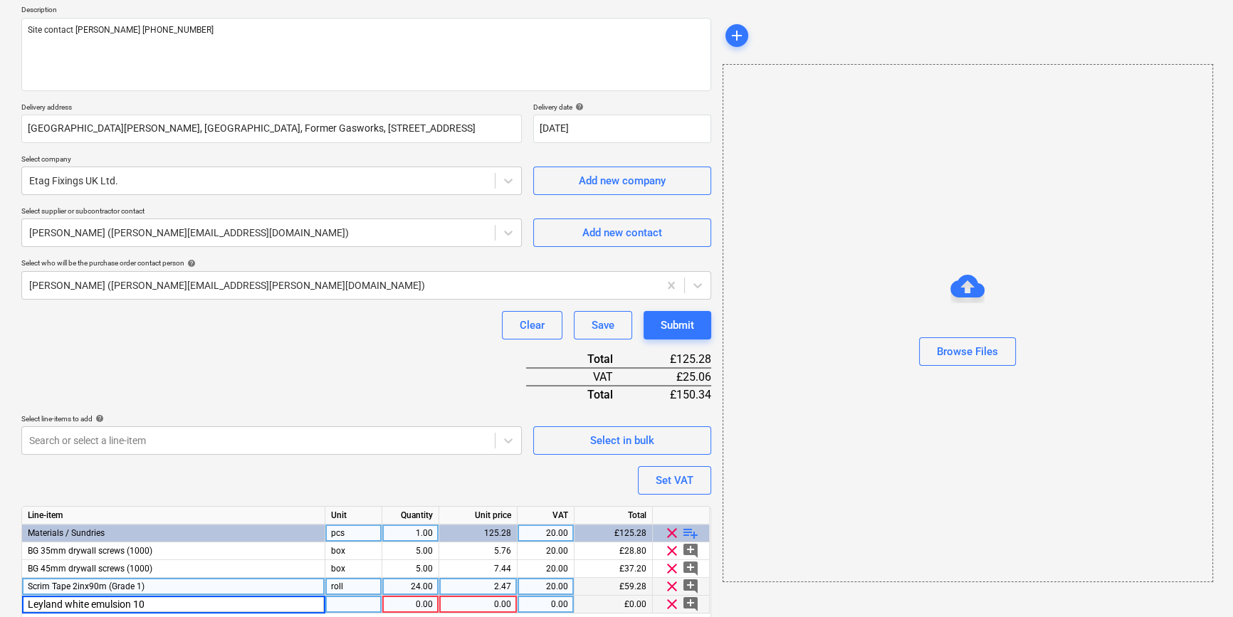
type input "Leyland white emulsion 10L"
type textarea "x"
type input "tub"
type textarea "x"
type input "10"
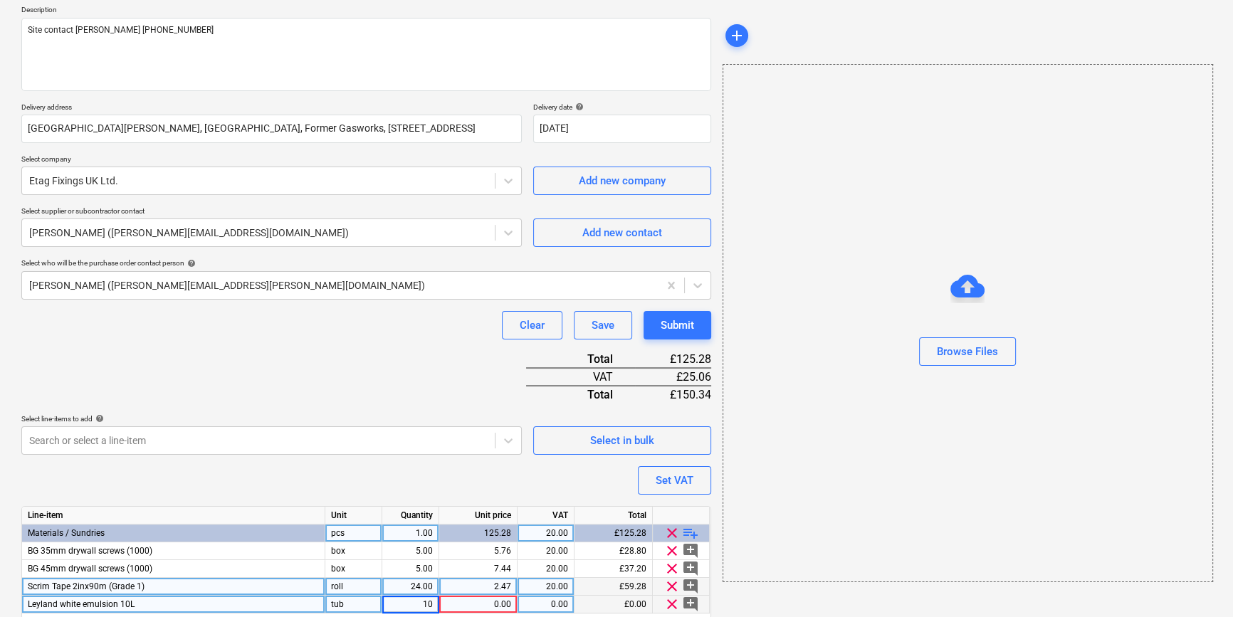
type textarea "x"
type input "13.98"
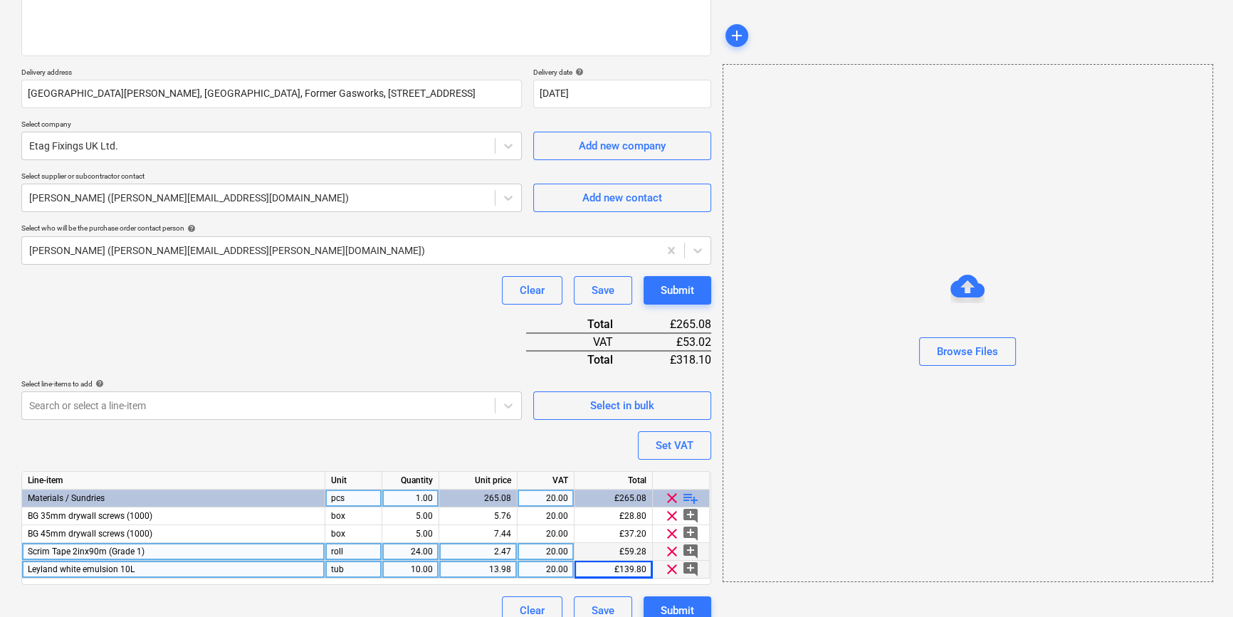
scroll to position [217, 0]
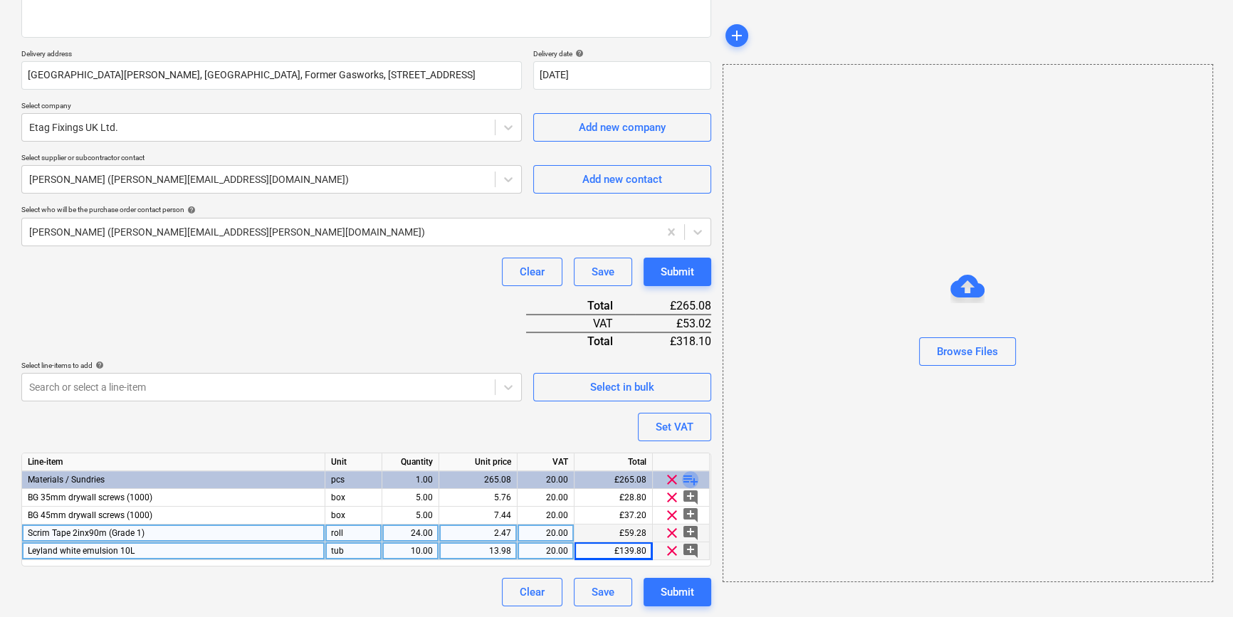
click at [687, 477] on span "playlist_add" at bounding box center [690, 479] width 17 height 17
type textarea "x"
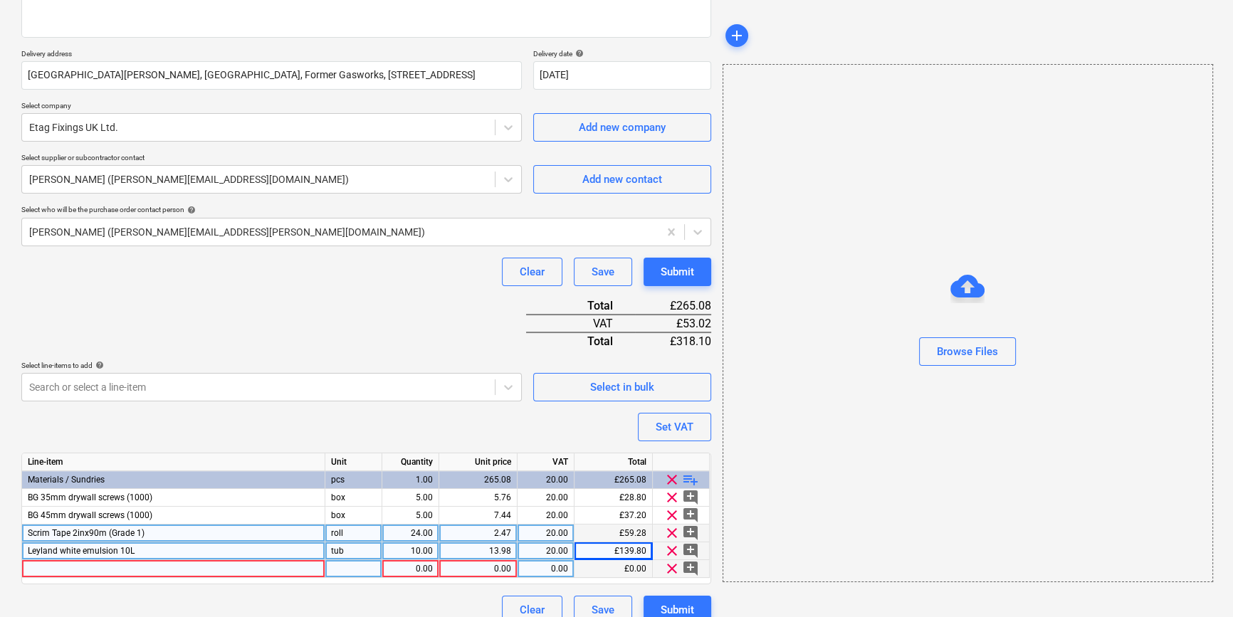
click at [56, 569] on div at bounding box center [173, 569] width 303 height 18
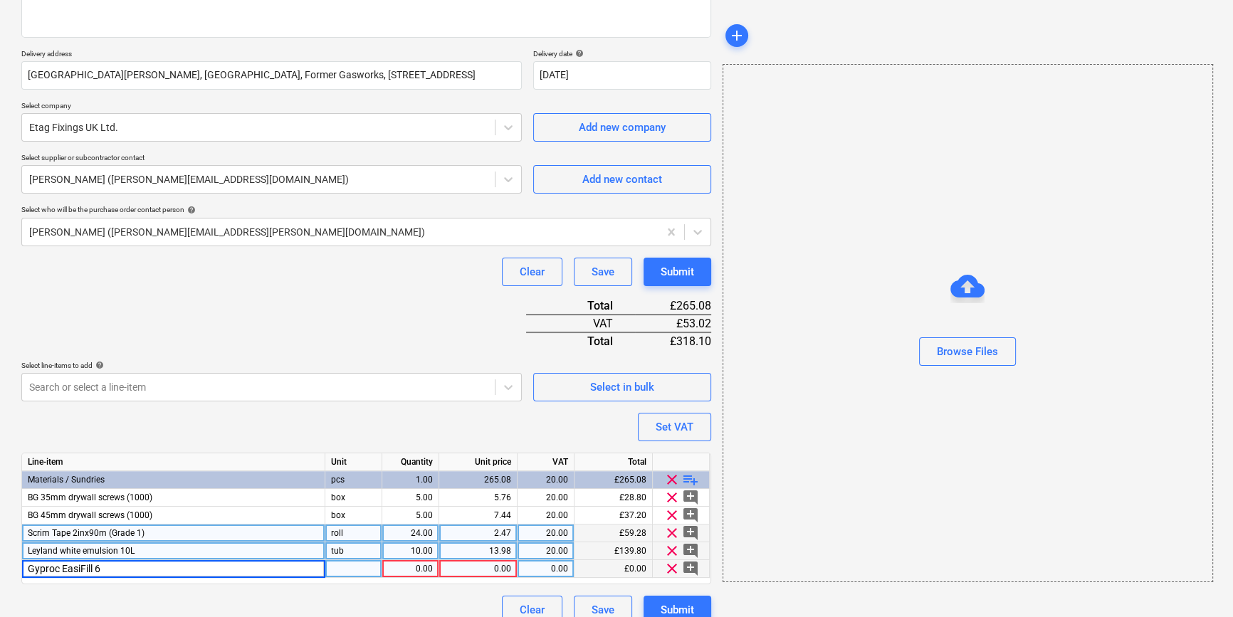
type input "Gyproc EasiFill 60"
type textarea "x"
type input "bag"
type textarea "x"
type input "20"
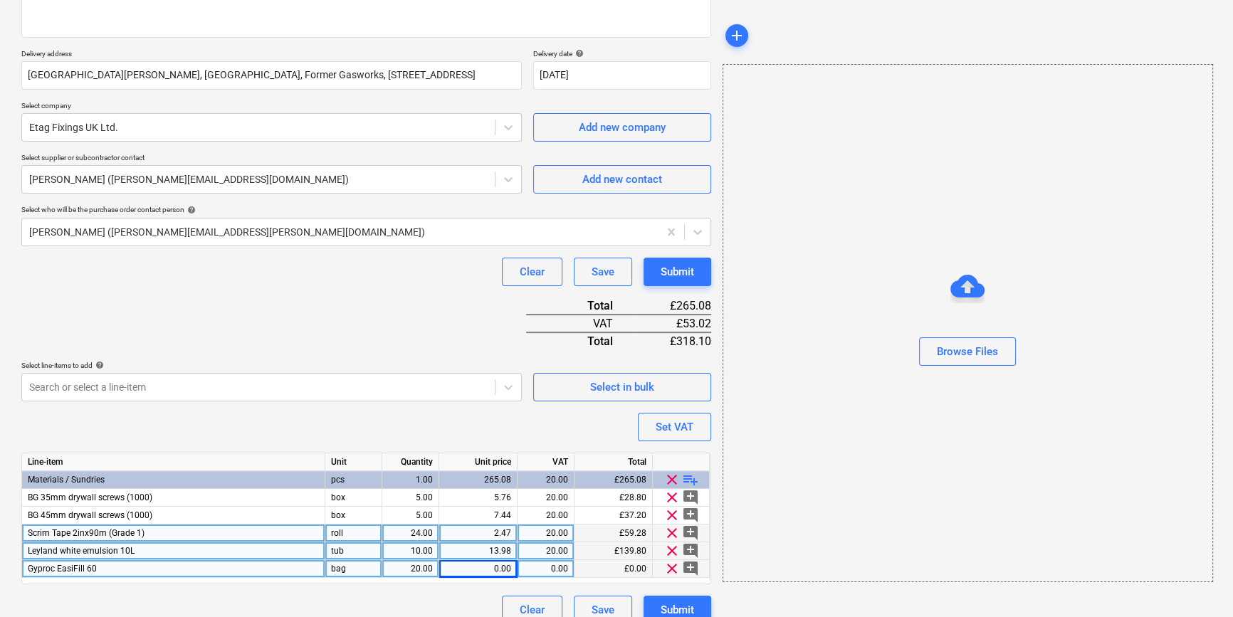
type textarea "x"
type input "14.9"
type textarea "x"
type input "20"
click at [689, 477] on span "playlist_add" at bounding box center [690, 479] width 17 height 17
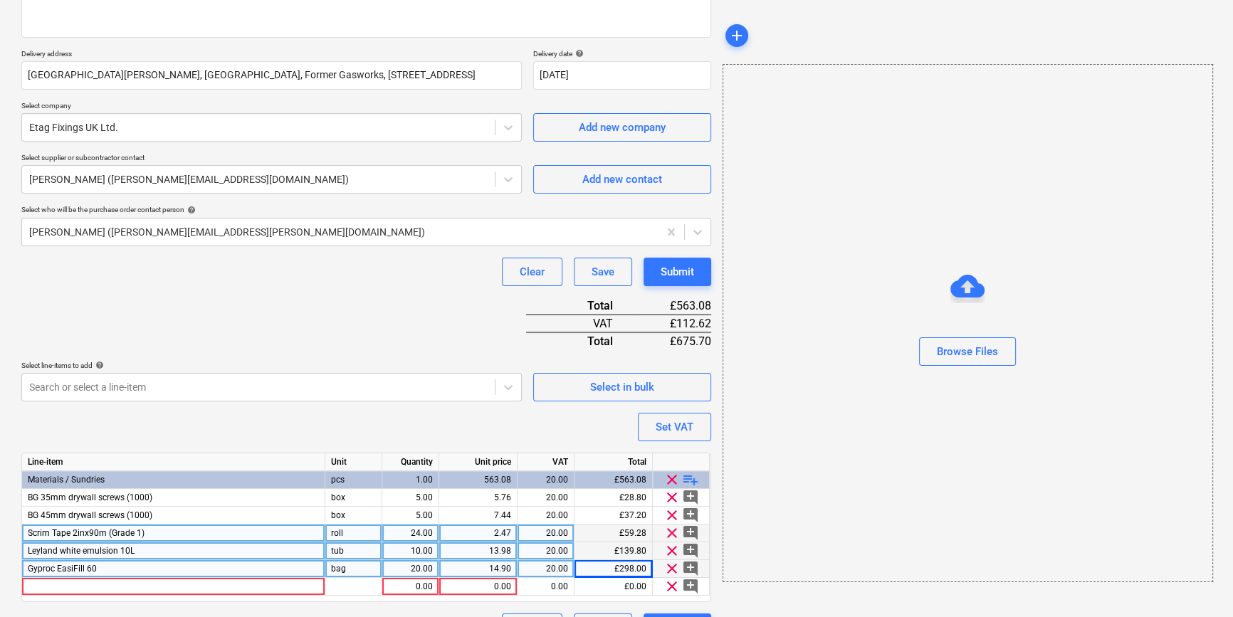
type textarea "x"
click at [42, 584] on div at bounding box center [173, 587] width 303 height 18
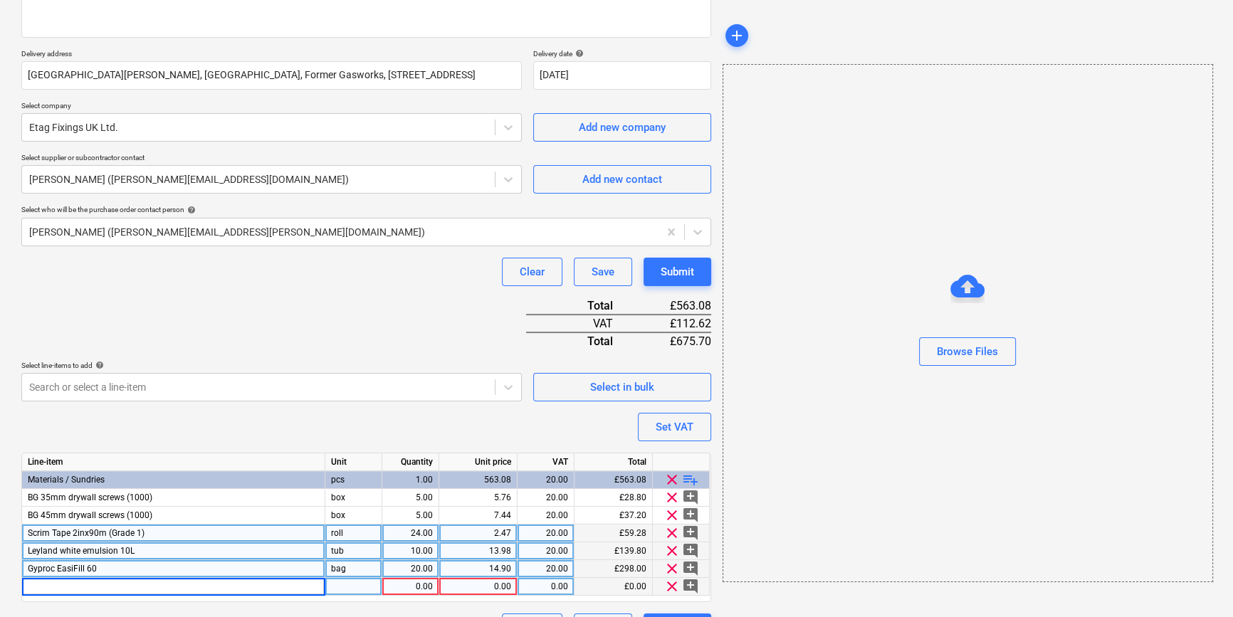
type input "Multi-Tool Blade 63mm Purple Series"
type textarea "x"
type input "15"
type textarea "x"
type input "8.1"
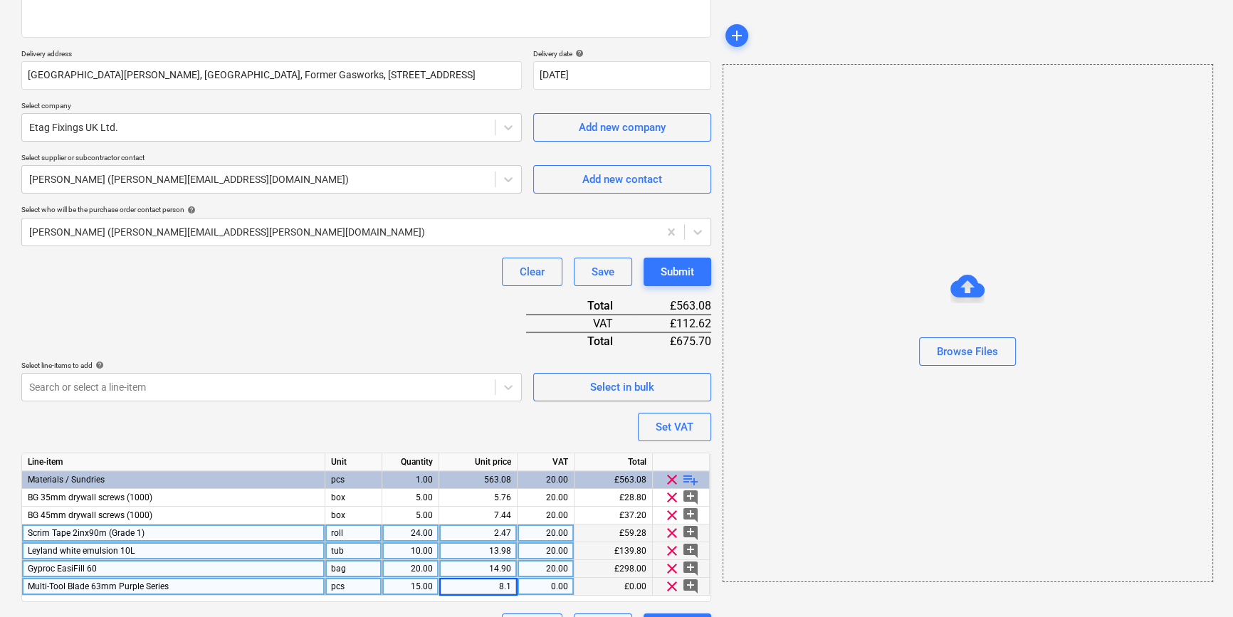
type textarea "x"
type input "20"
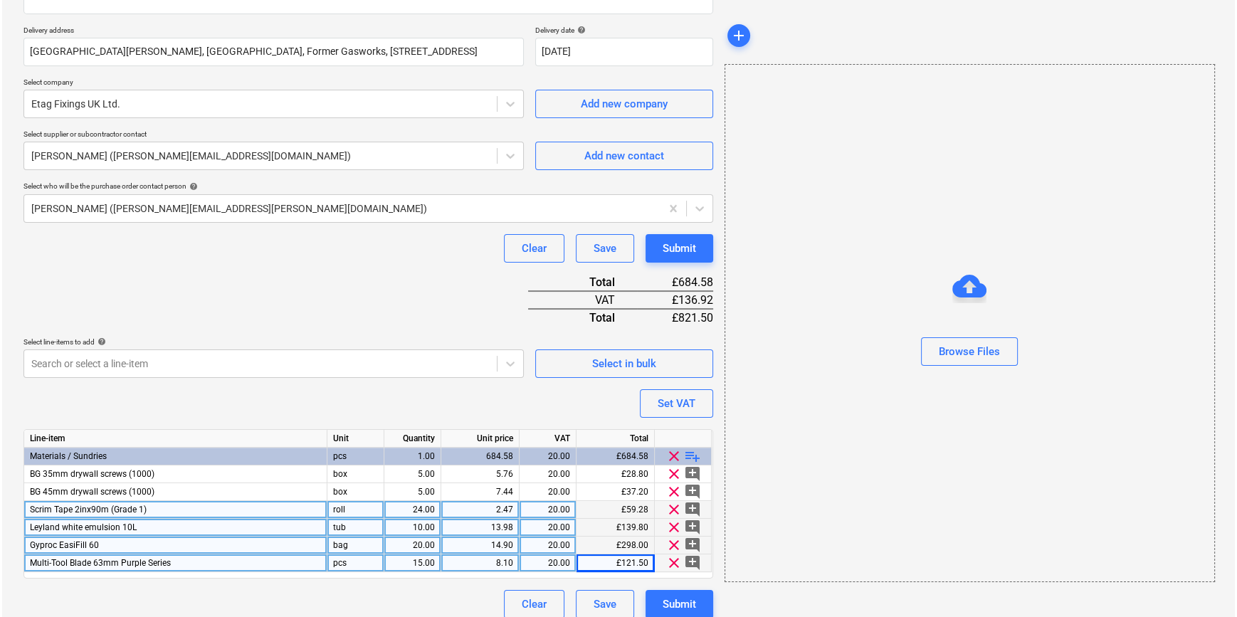
scroll to position [253, 0]
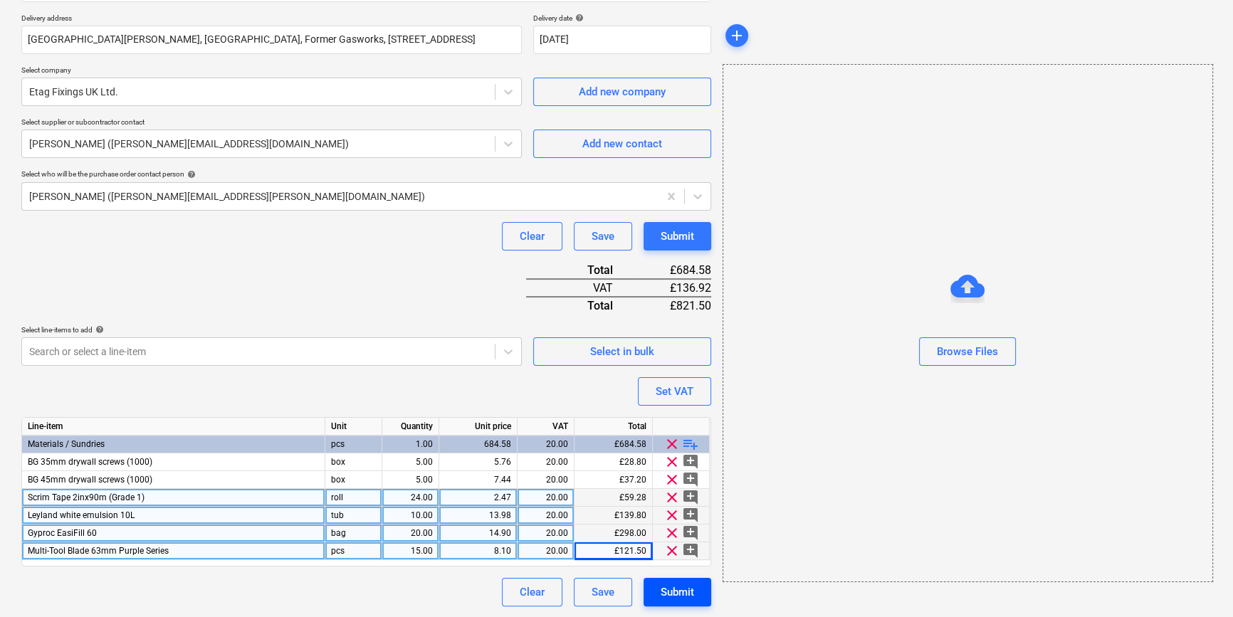
click at [679, 593] on div "Submit" at bounding box center [676, 592] width 33 height 19
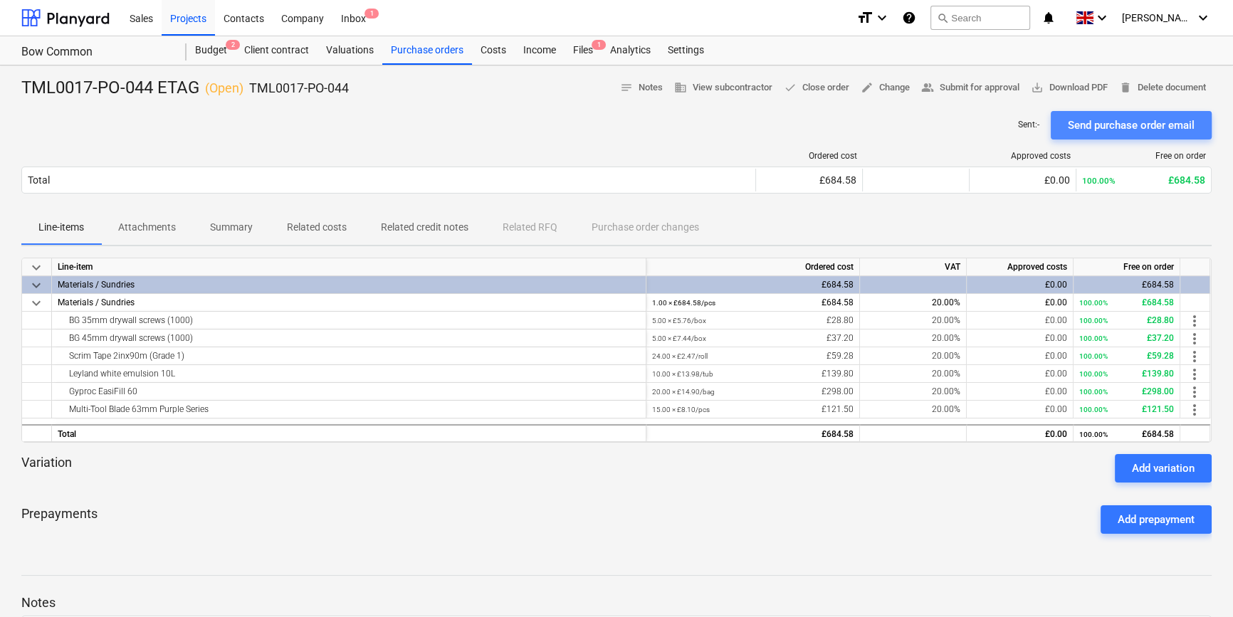
click at [982, 124] on div "Send purchase order email" at bounding box center [1131, 125] width 127 height 19
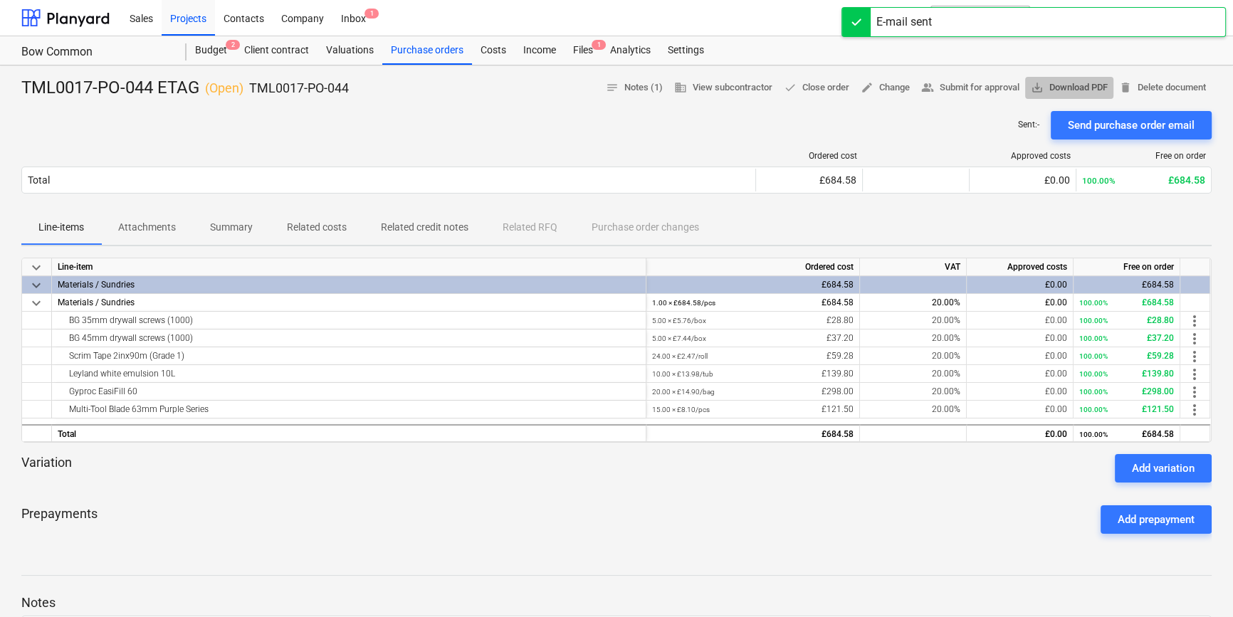
click at [982, 86] on span "save_alt Download PDF" at bounding box center [1069, 88] width 77 height 16
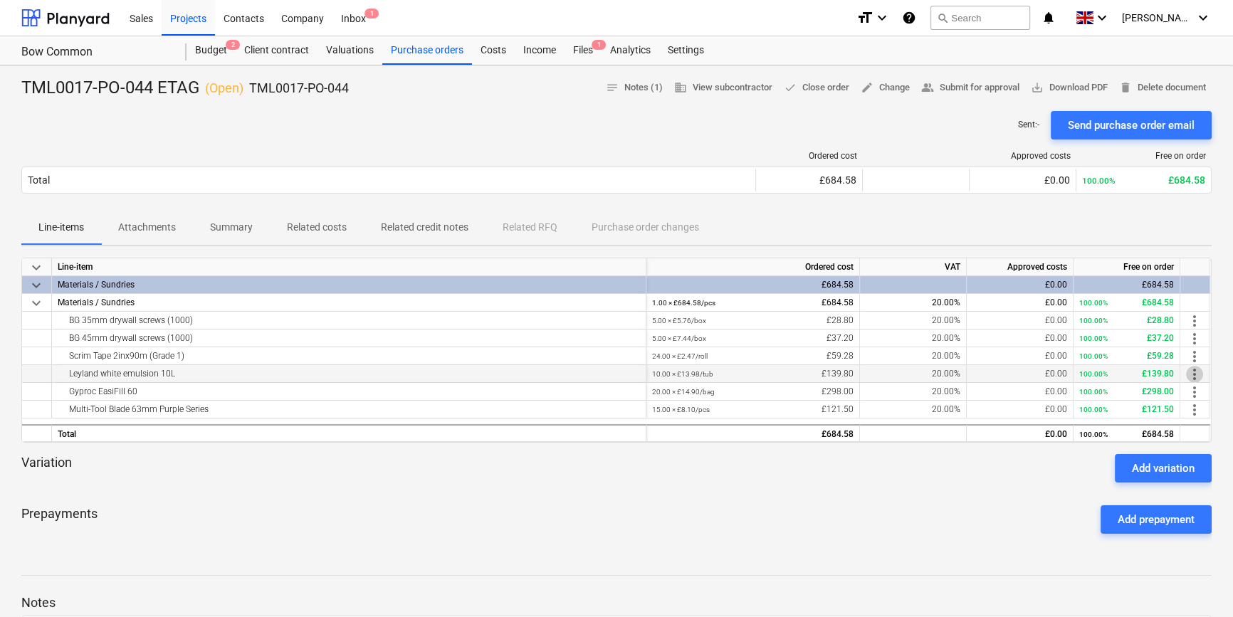
click at [982, 374] on span "more_vert" at bounding box center [1194, 374] width 17 height 17
click at [982, 374] on li "Edit" at bounding box center [1205, 374] width 42 height 33
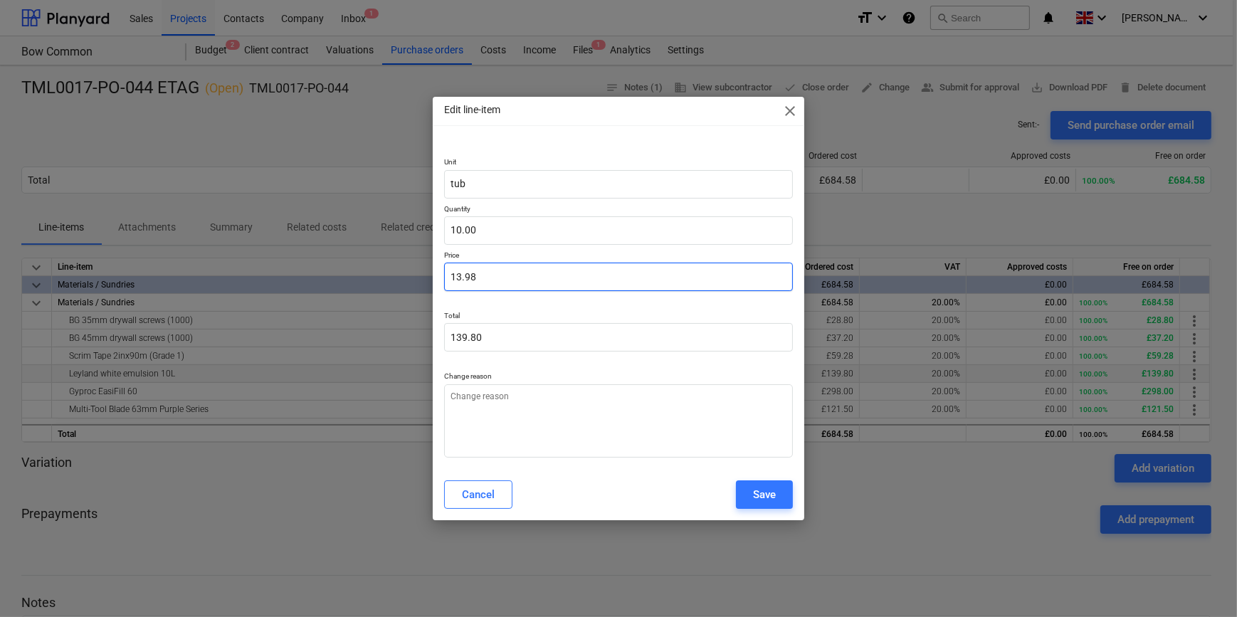
click at [468, 275] on input "13.98" at bounding box center [618, 277] width 348 height 28
type textarea "x"
type input "13.8"
type input "138.00"
type textarea "x"
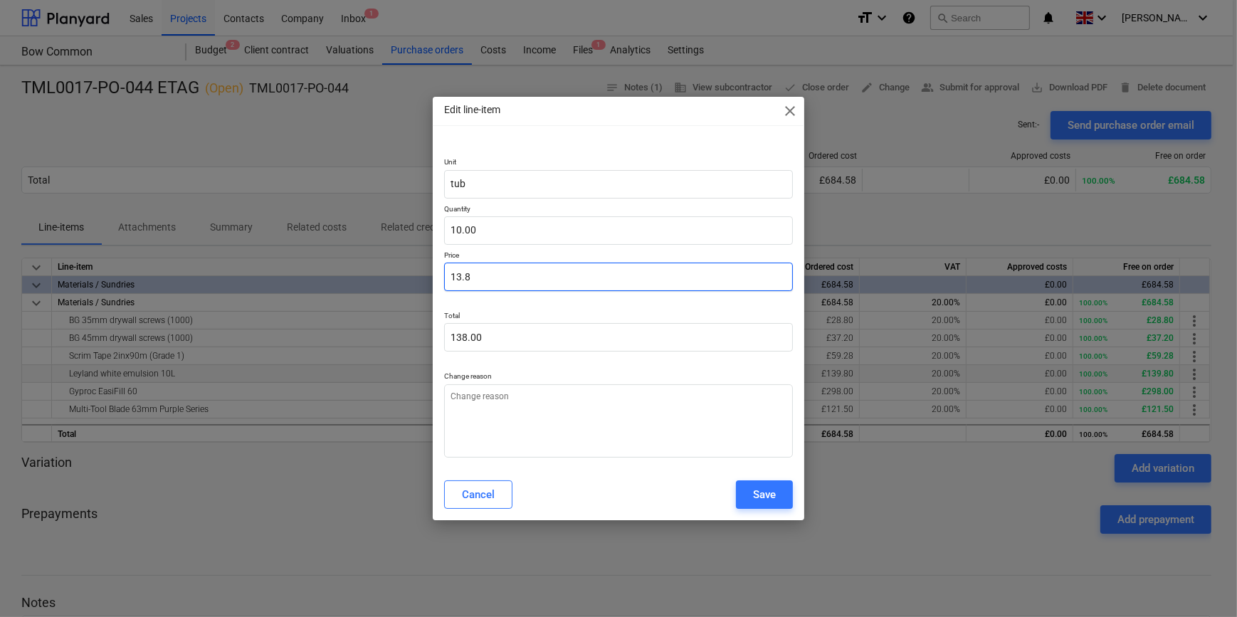
type input "13.58"
type input "135.80"
type input "13.58"
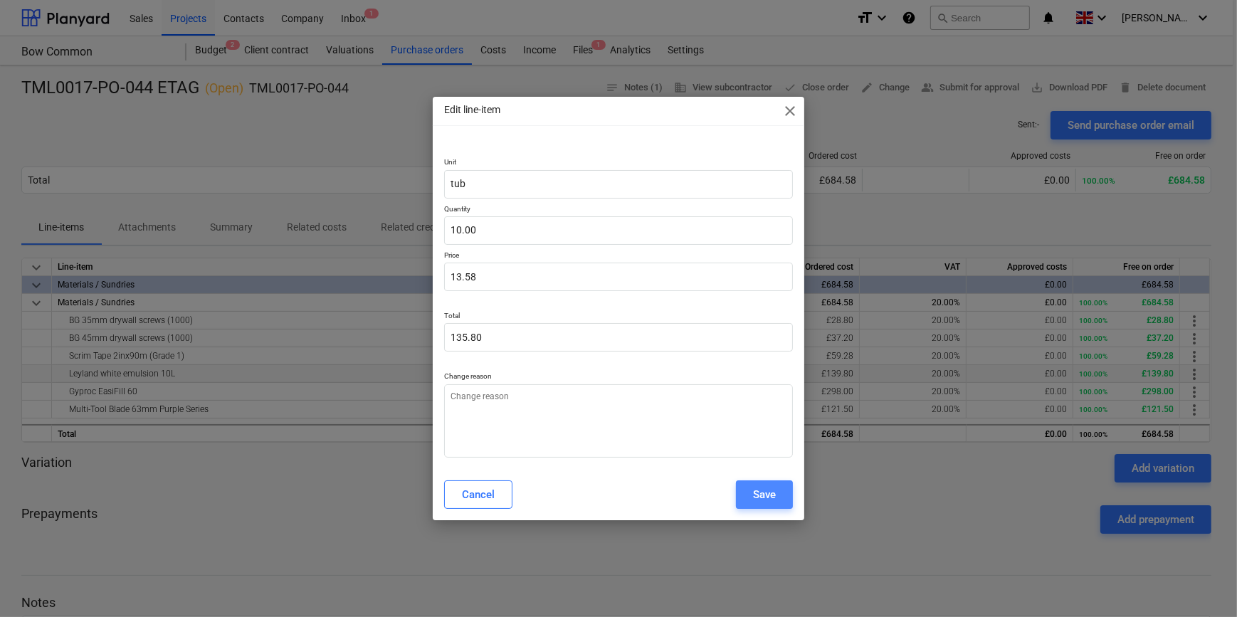
click at [762, 493] on div "Save" at bounding box center [764, 494] width 23 height 19
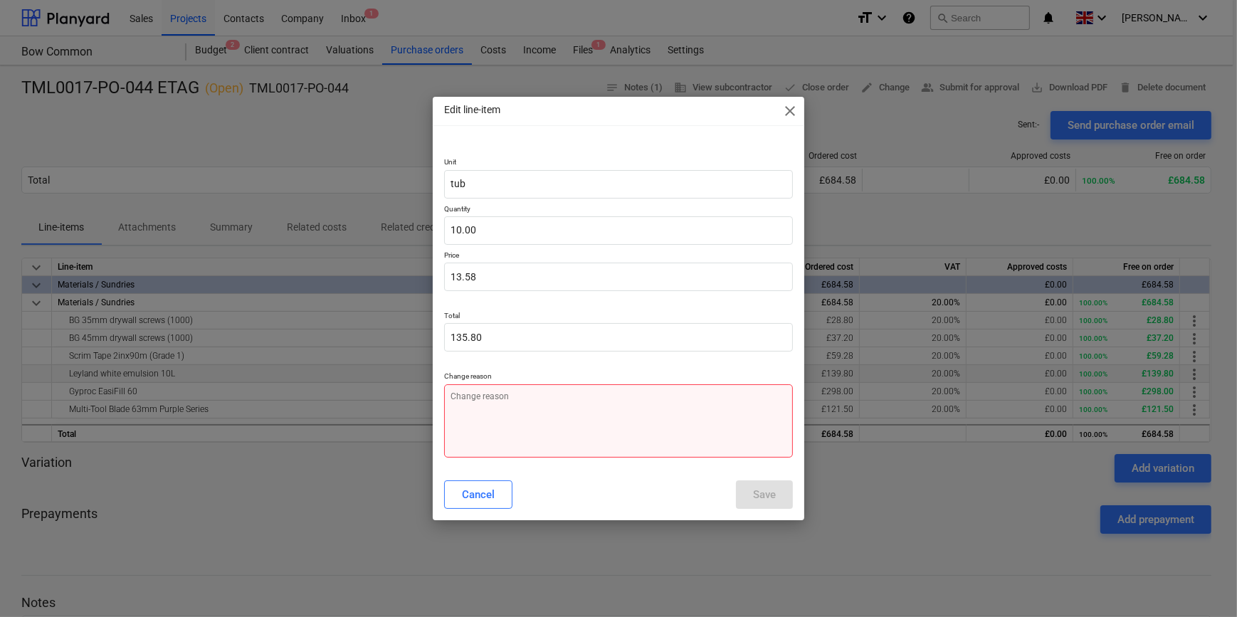
click at [488, 420] on textarea at bounding box center [618, 420] width 348 height 73
type textarea "x"
type textarea "P"
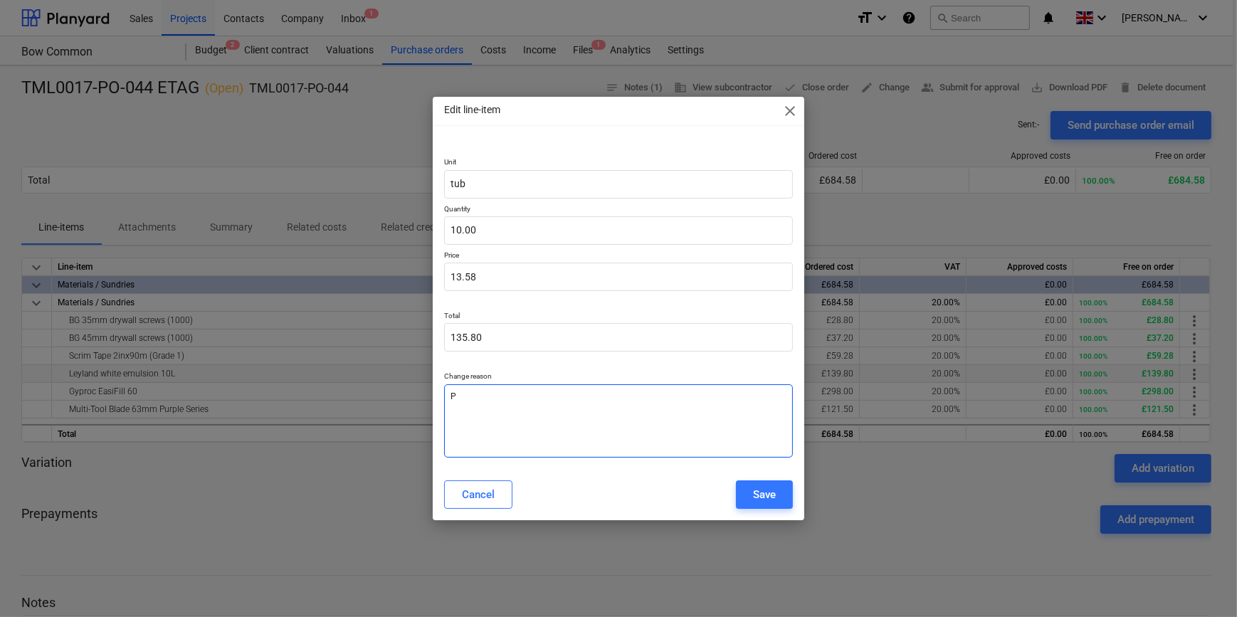
type textarea "x"
type textarea "Pr"
type textarea "x"
type textarea "Pri"
type textarea "x"
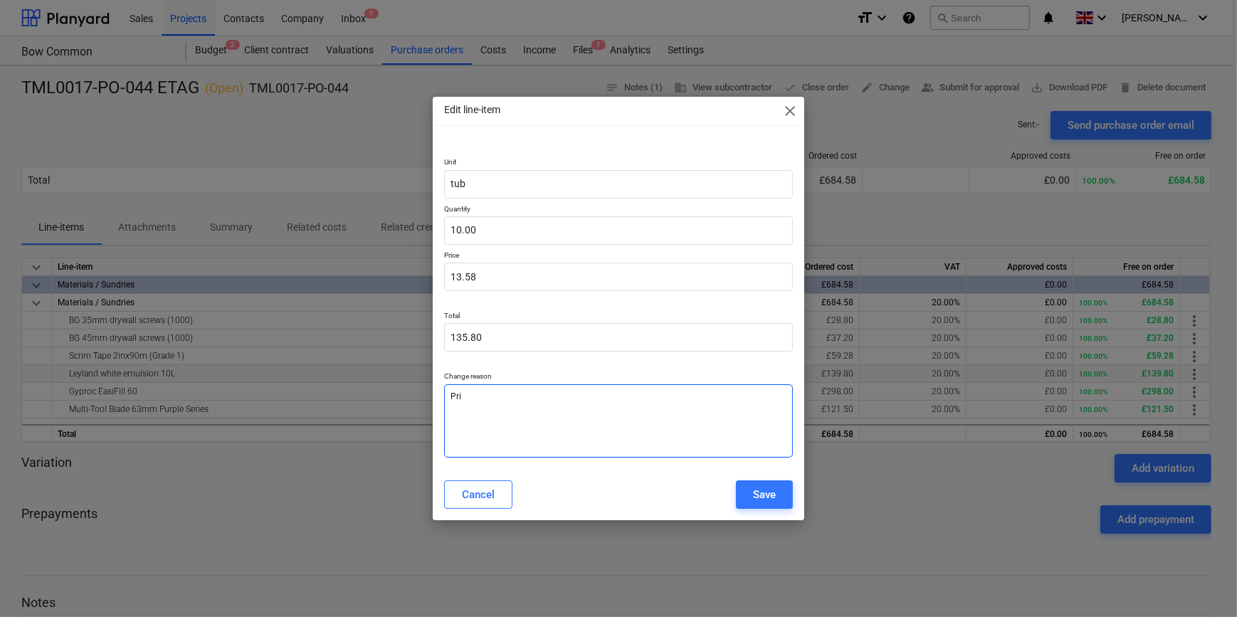
type textarea "Pric"
type textarea "x"
type textarea "Price"
type textarea "x"
type textarea "Price"
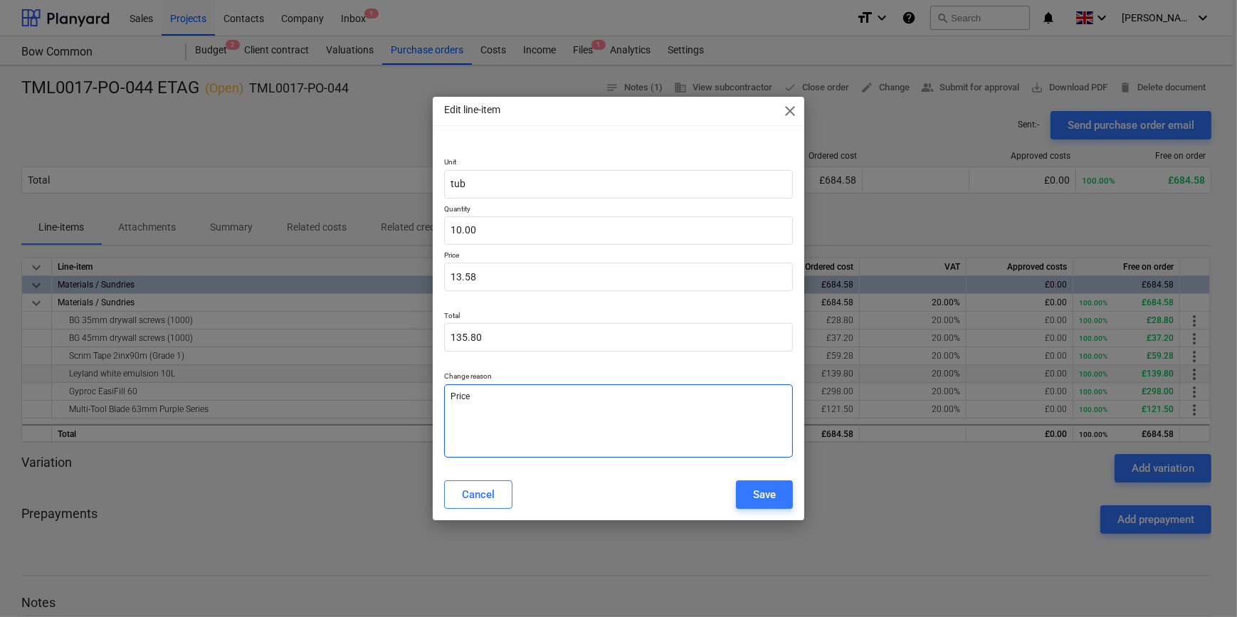
type textarea "x"
type textarea "Price a"
type textarea "x"
type textarea "Price am"
type textarea "x"
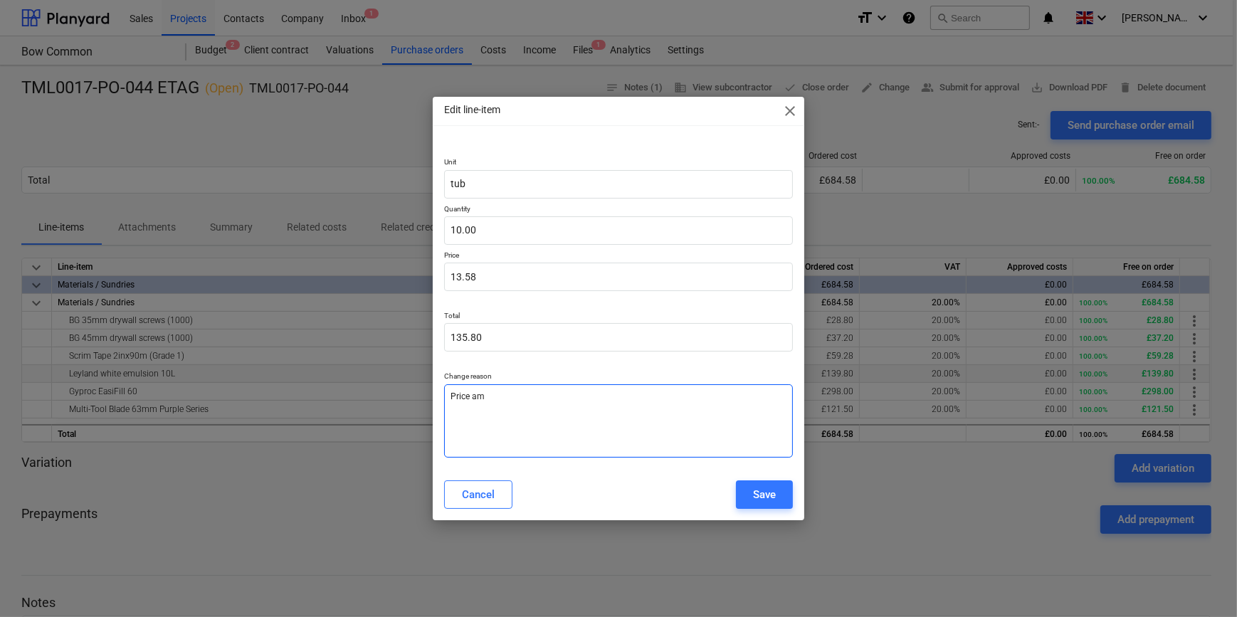
type textarea "Price ame"
type textarea "x"
type textarea "Price [MEDICAL_DATA]"
type textarea "x"
type textarea "Price amend"
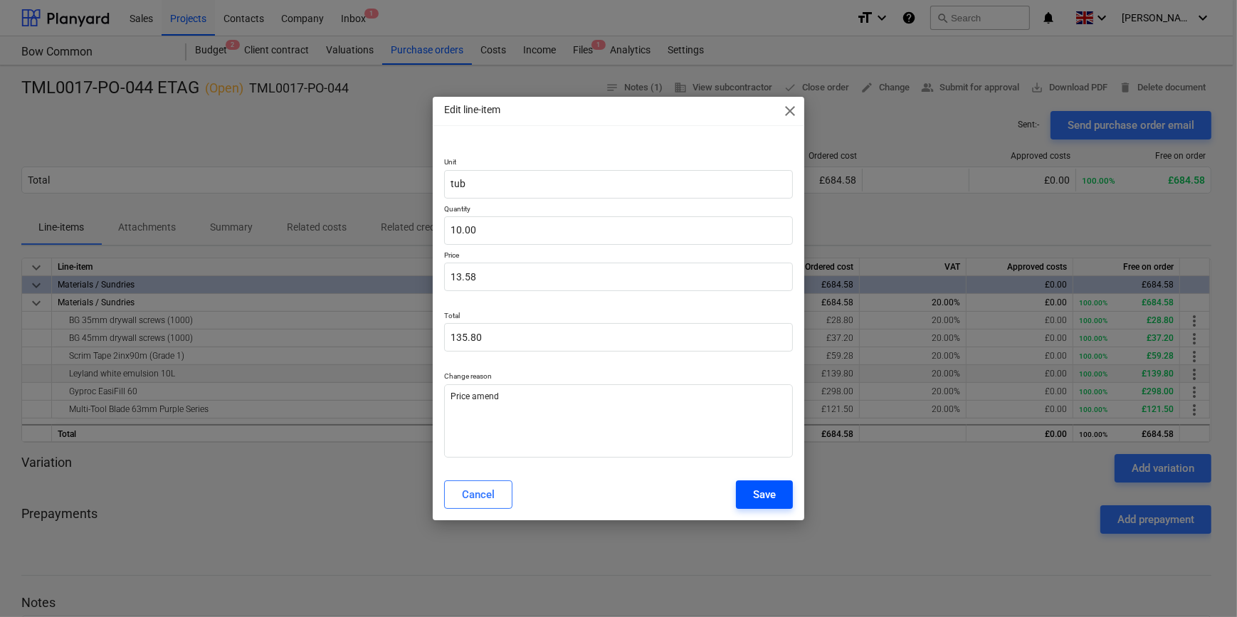
click at [766, 497] on div "Save" at bounding box center [764, 494] width 23 height 19
type textarea "x"
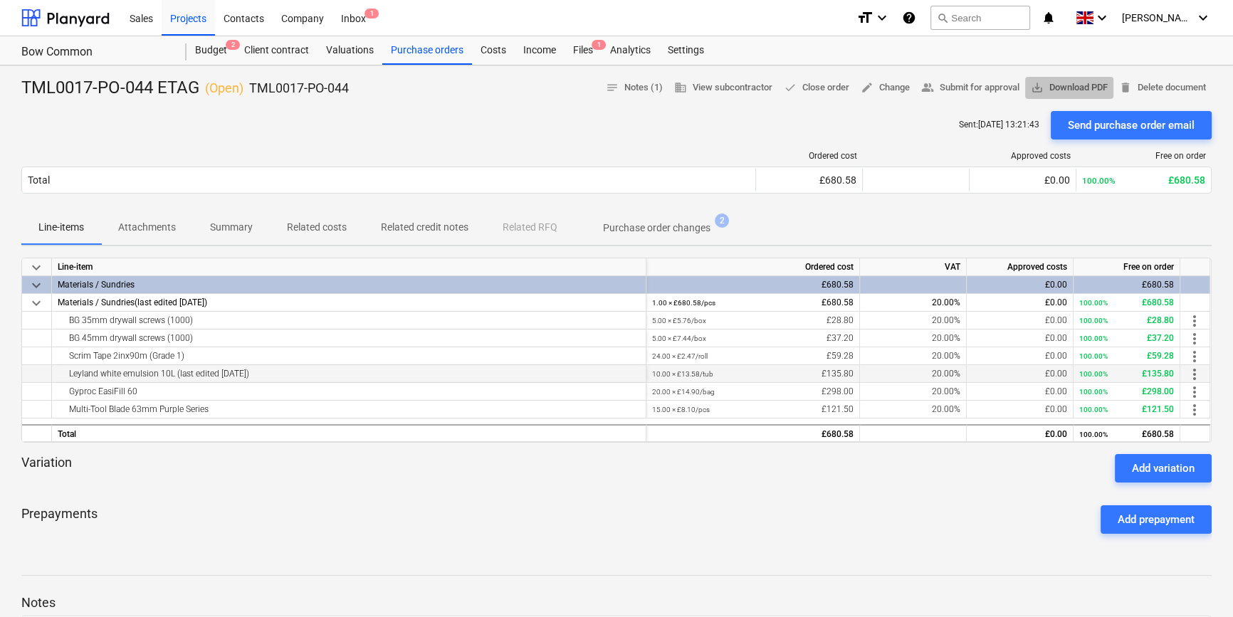
click at [982, 89] on span "save_alt Download PDF" at bounding box center [1069, 88] width 77 height 16
